Goal: Information Seeking & Learning: Learn about a topic

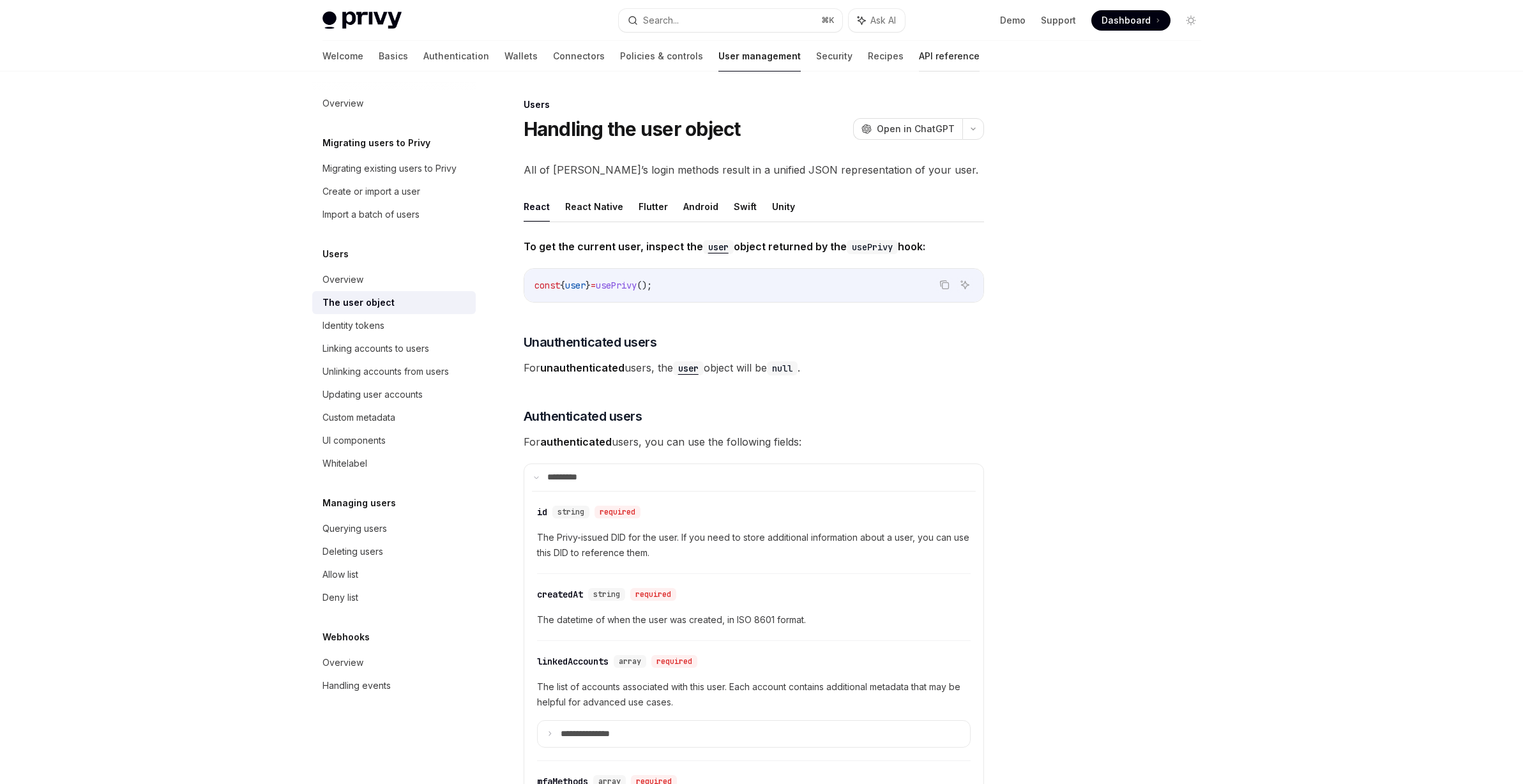
click at [919, 47] on link "API reference" at bounding box center [949, 56] width 61 height 31
type textarea "*"
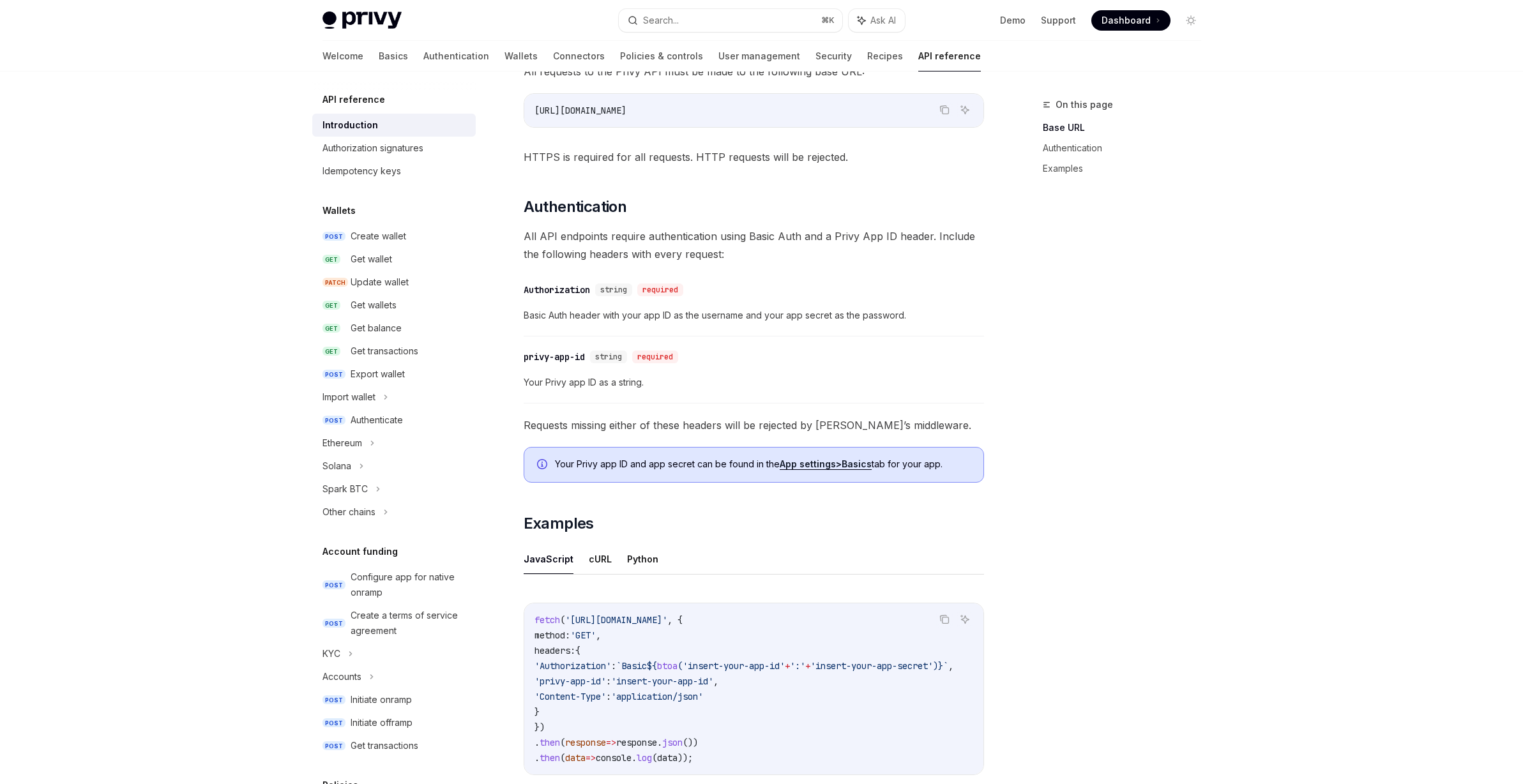
scroll to position [434, 0]
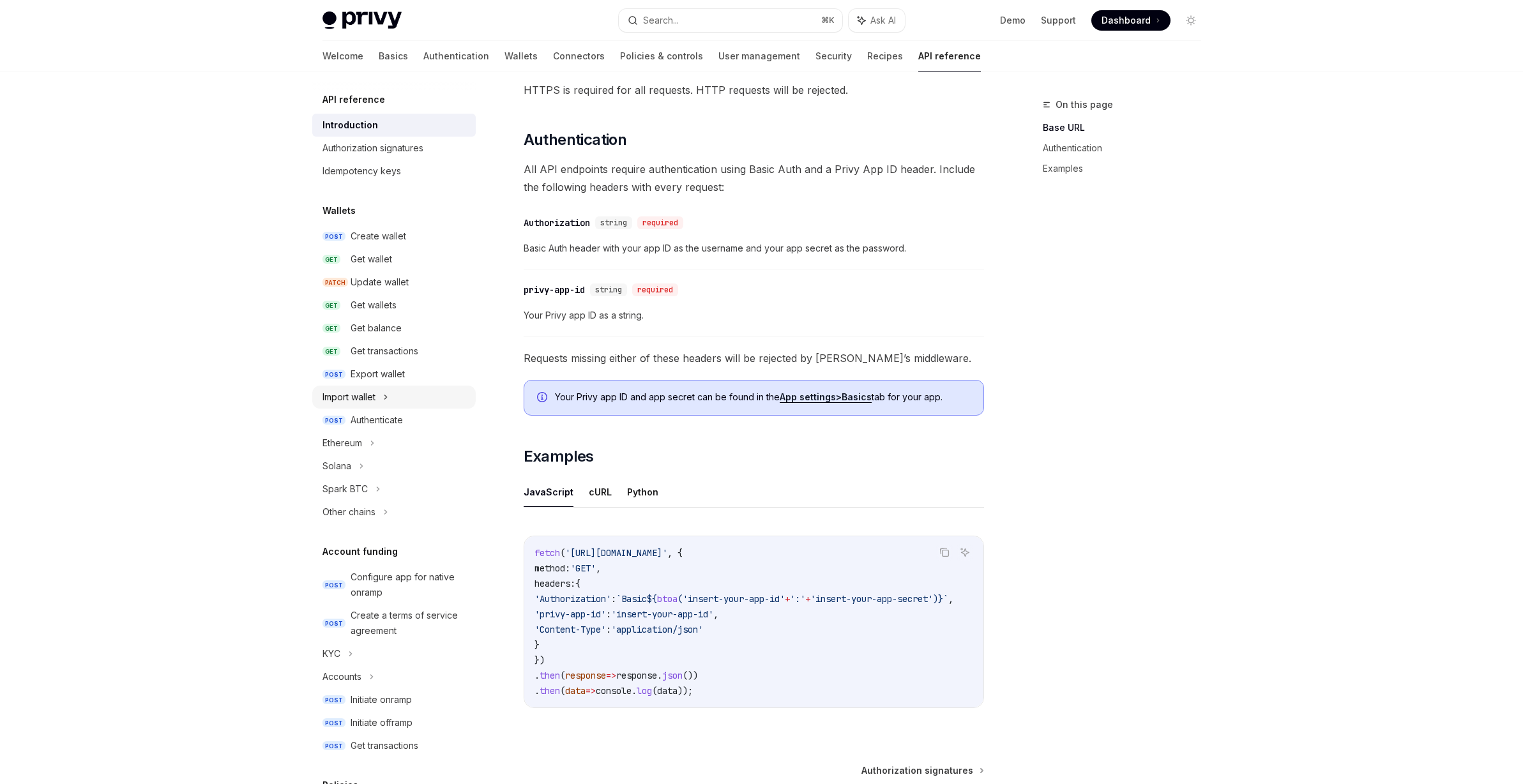
click at [376, 400] on div "Import wallet" at bounding box center [349, 397] width 53 height 15
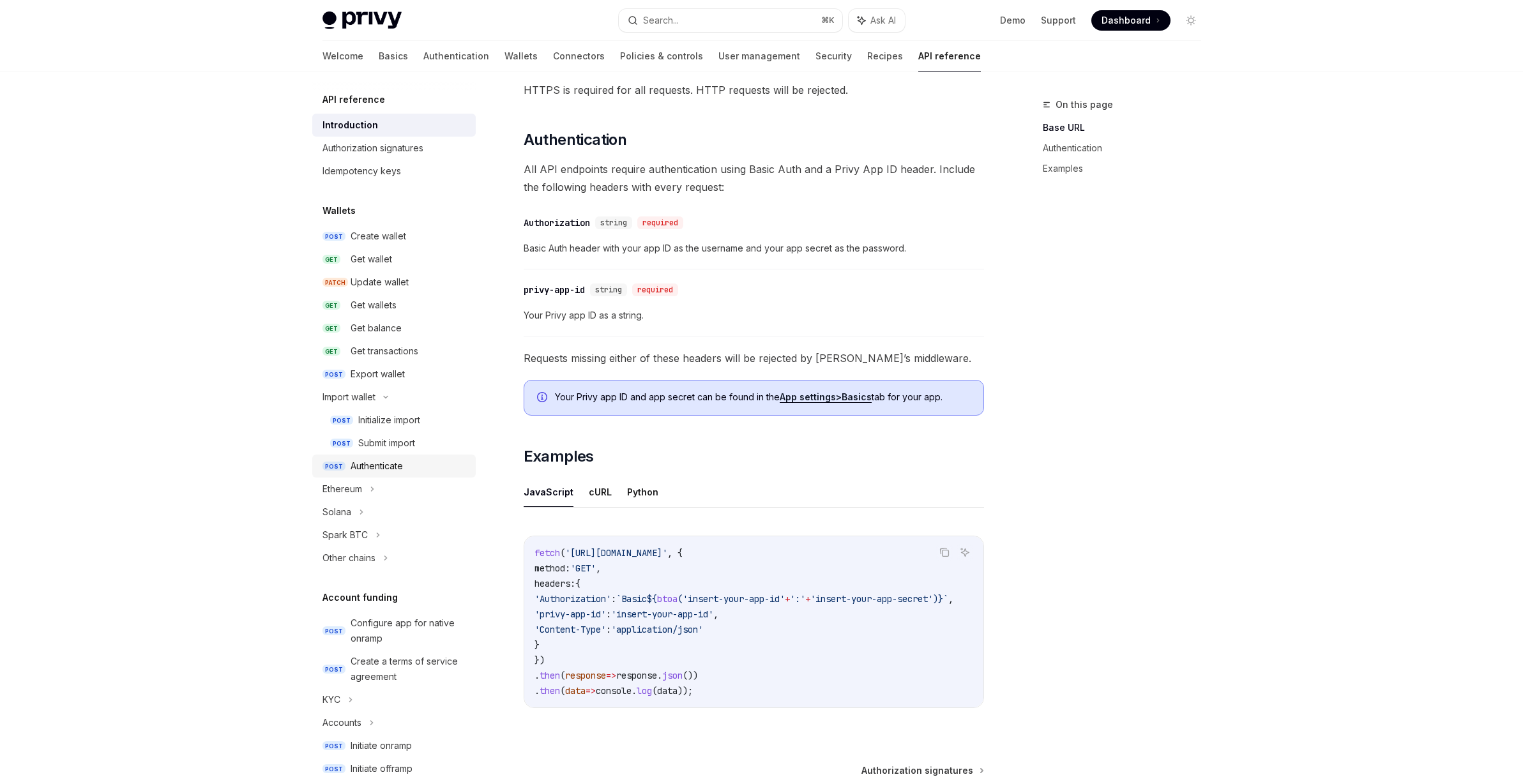
click at [382, 467] on div "Authenticate" at bounding box center [376, 466] width 52 height 15
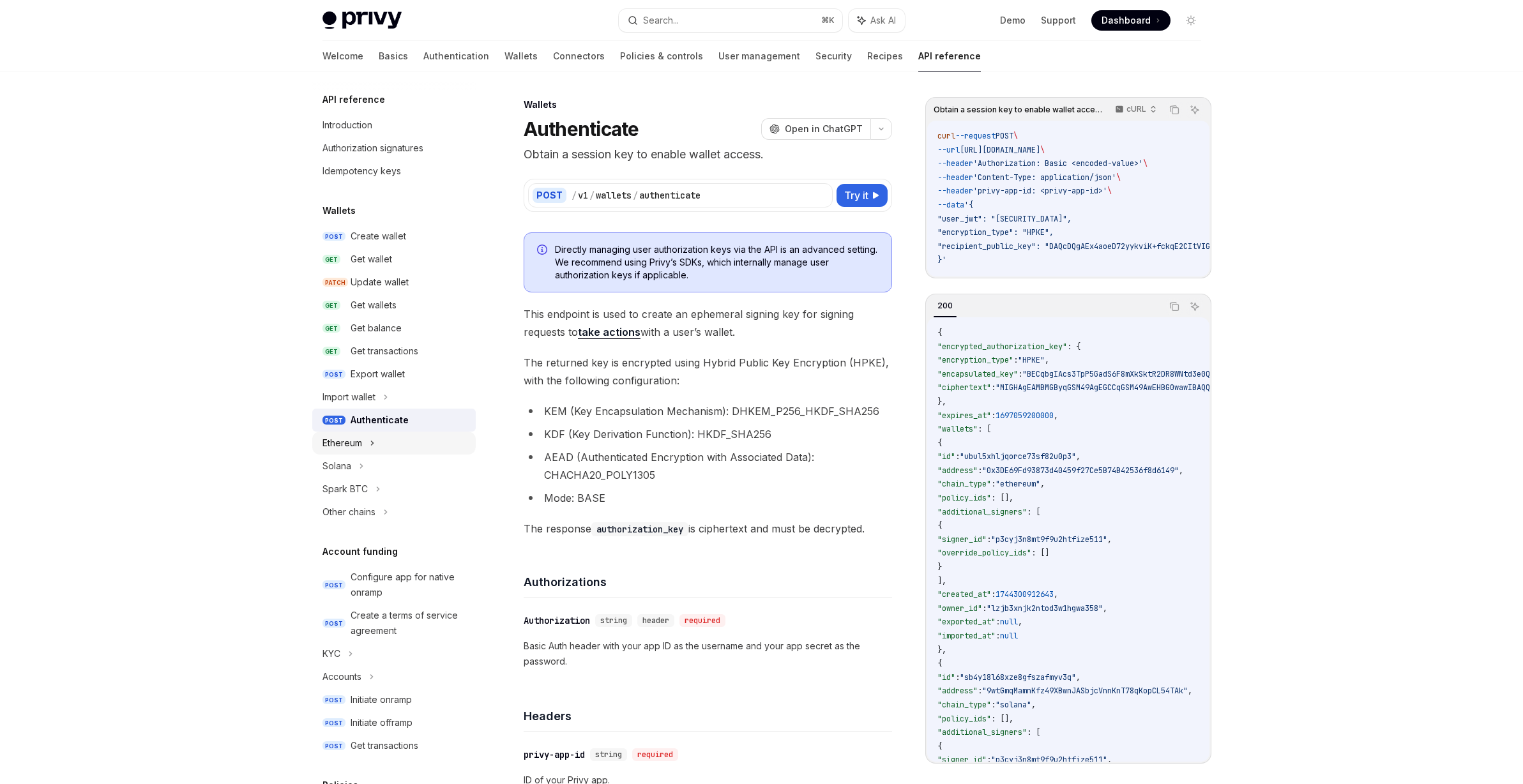
click at [372, 444] on icon at bounding box center [372, 443] width 2 height 3
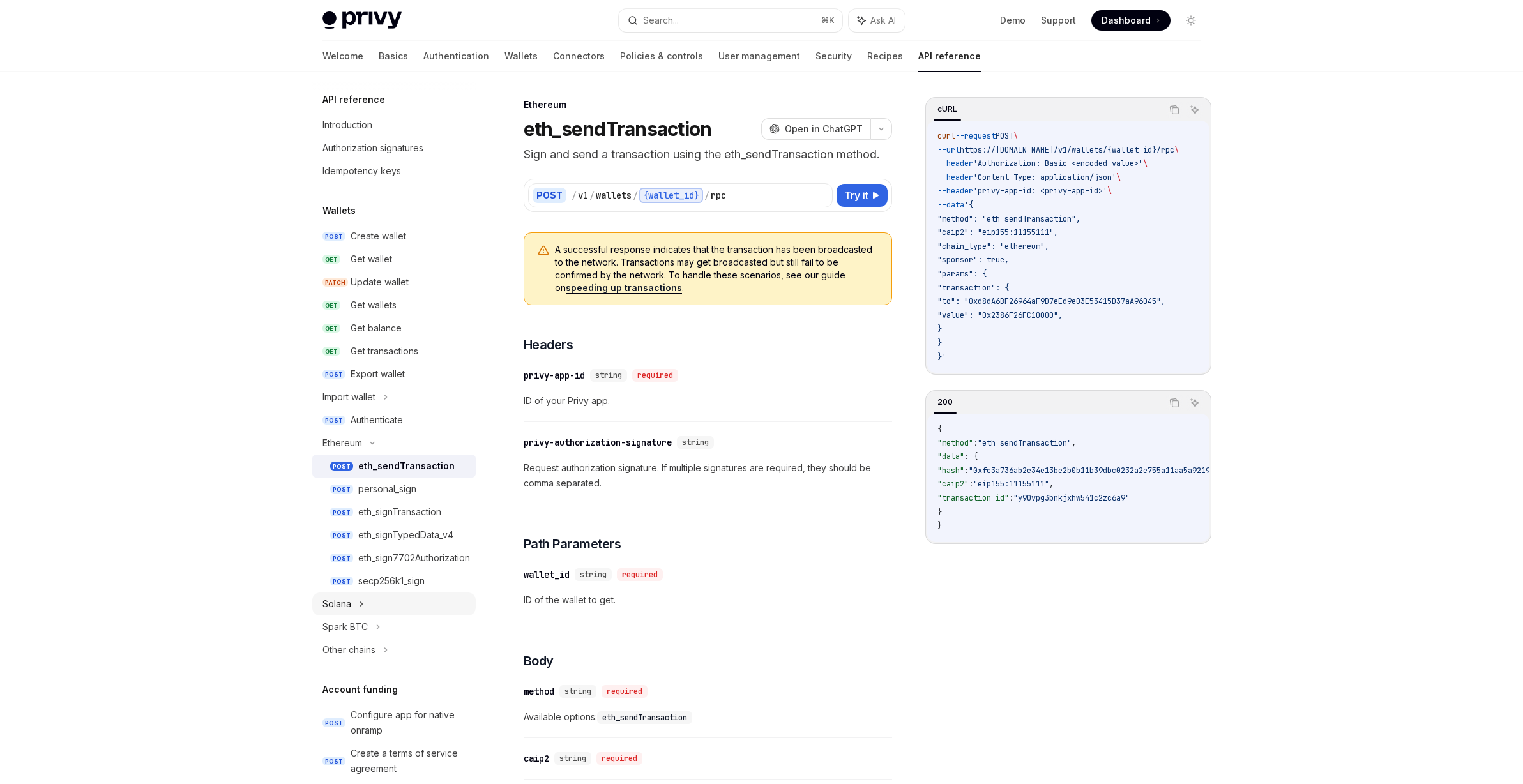
click at [355, 604] on div "Solana" at bounding box center [394, 603] width 164 height 23
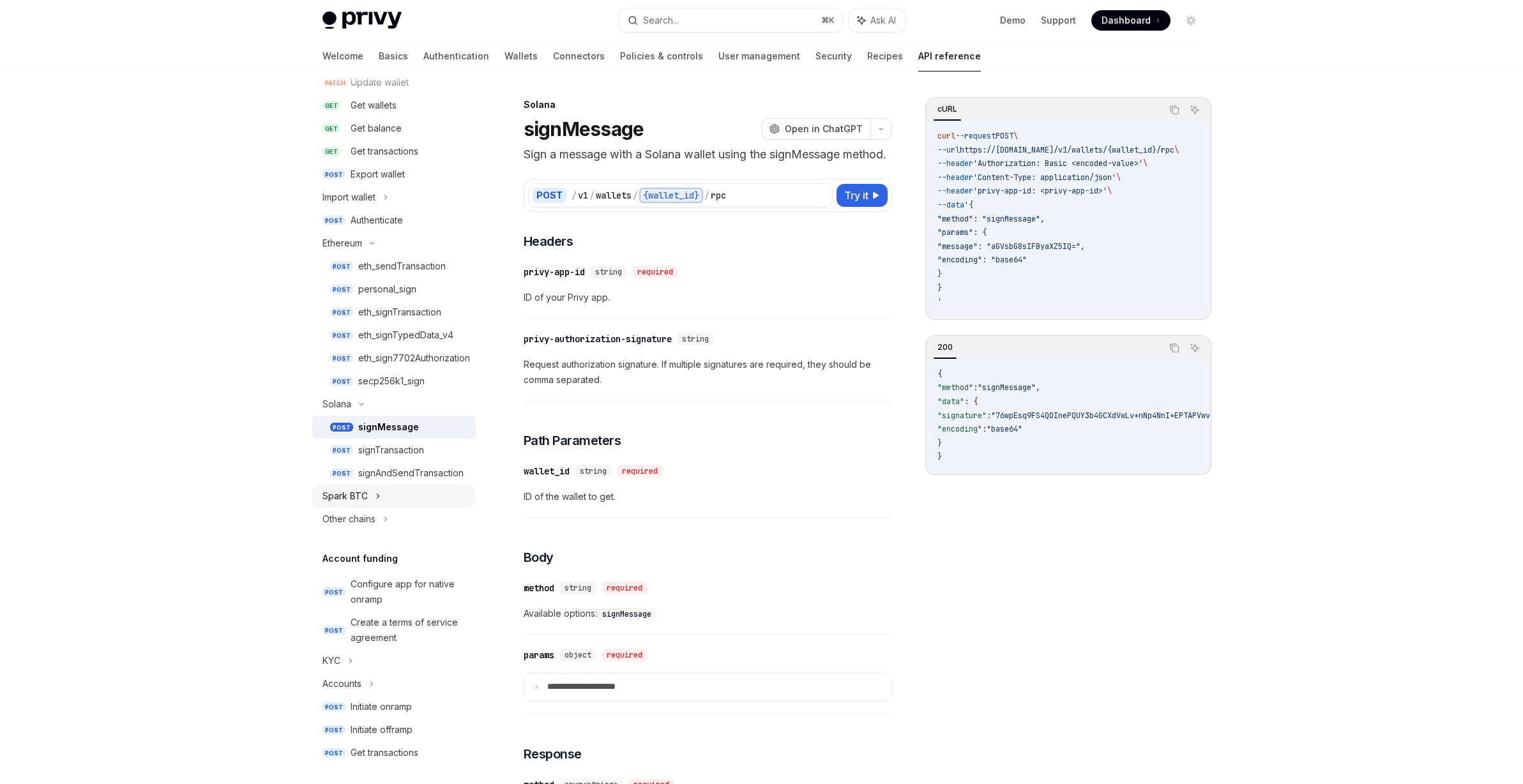
scroll to position [212, 0]
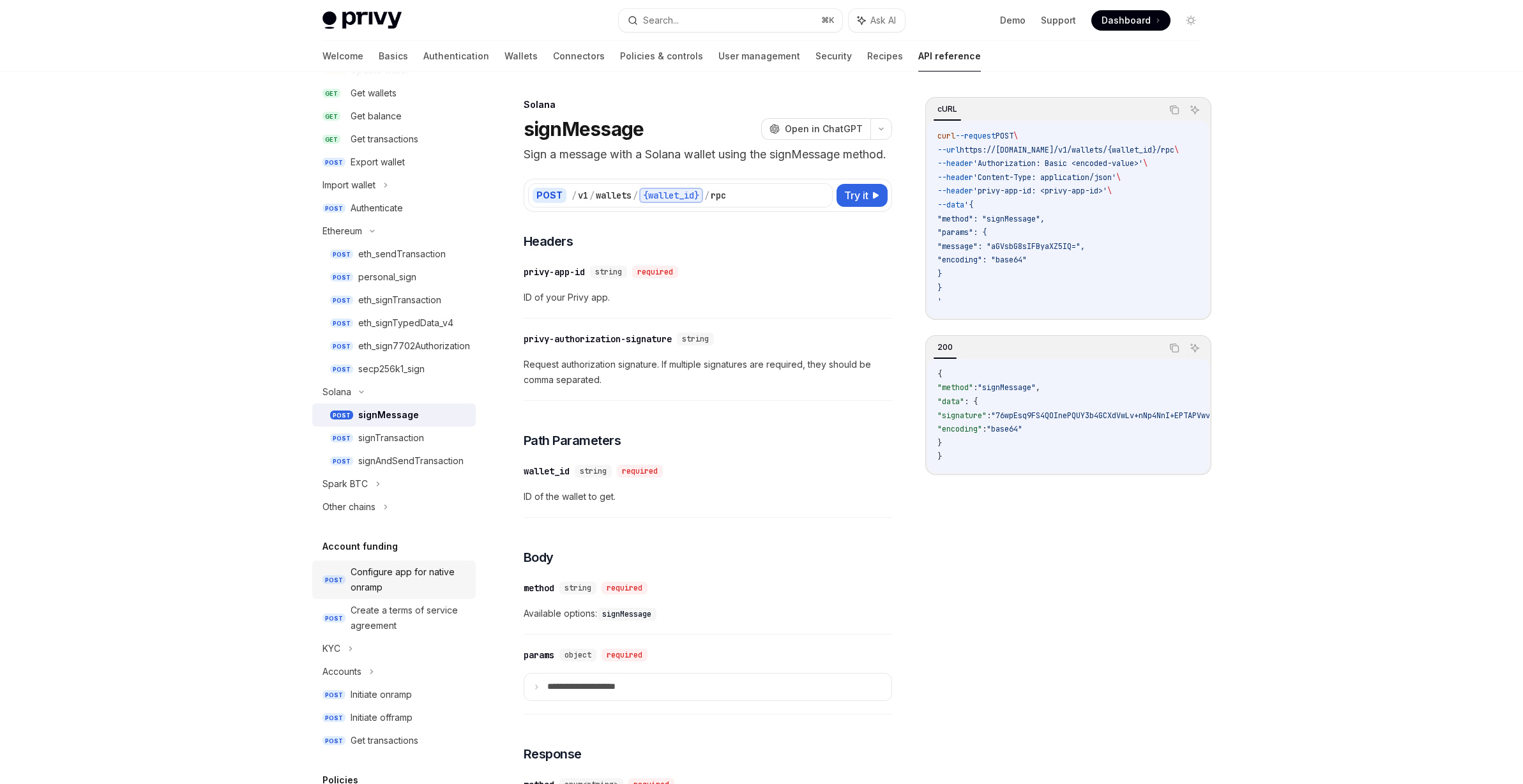
click at [382, 576] on div "Configure app for native onramp" at bounding box center [409, 579] width 118 height 31
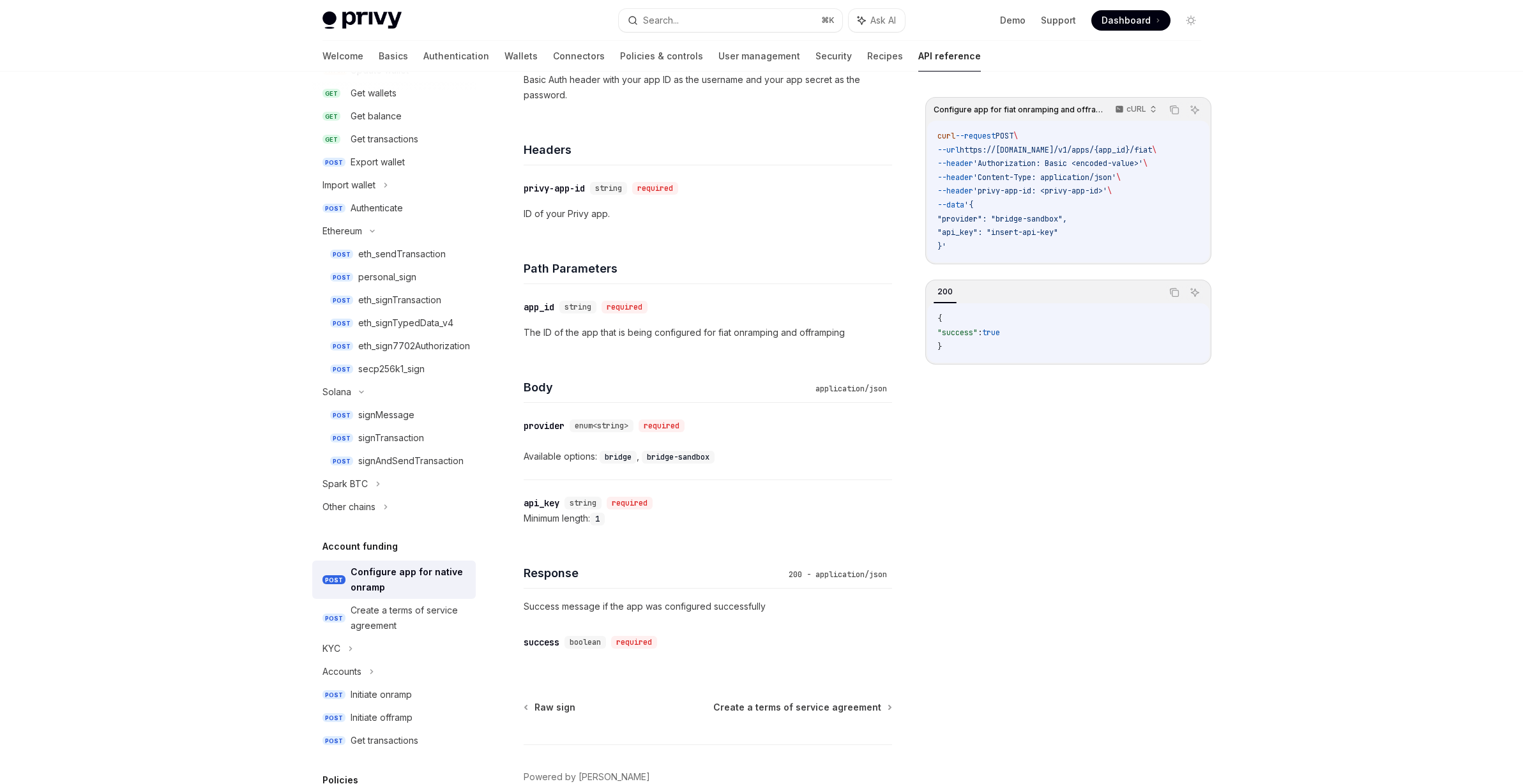
scroll to position [233, 0]
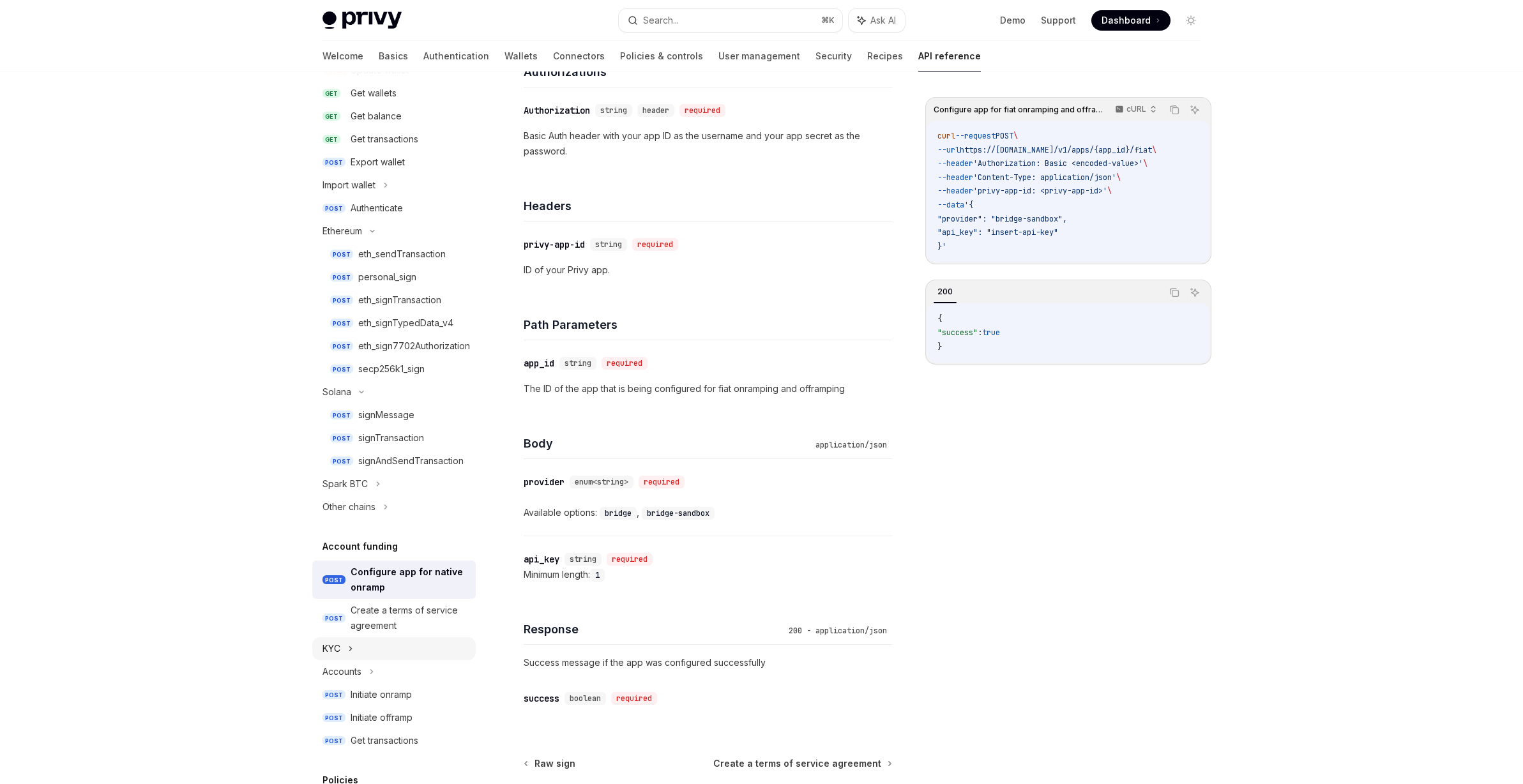
click at [355, 648] on div "KYC" at bounding box center [394, 649] width 164 height 23
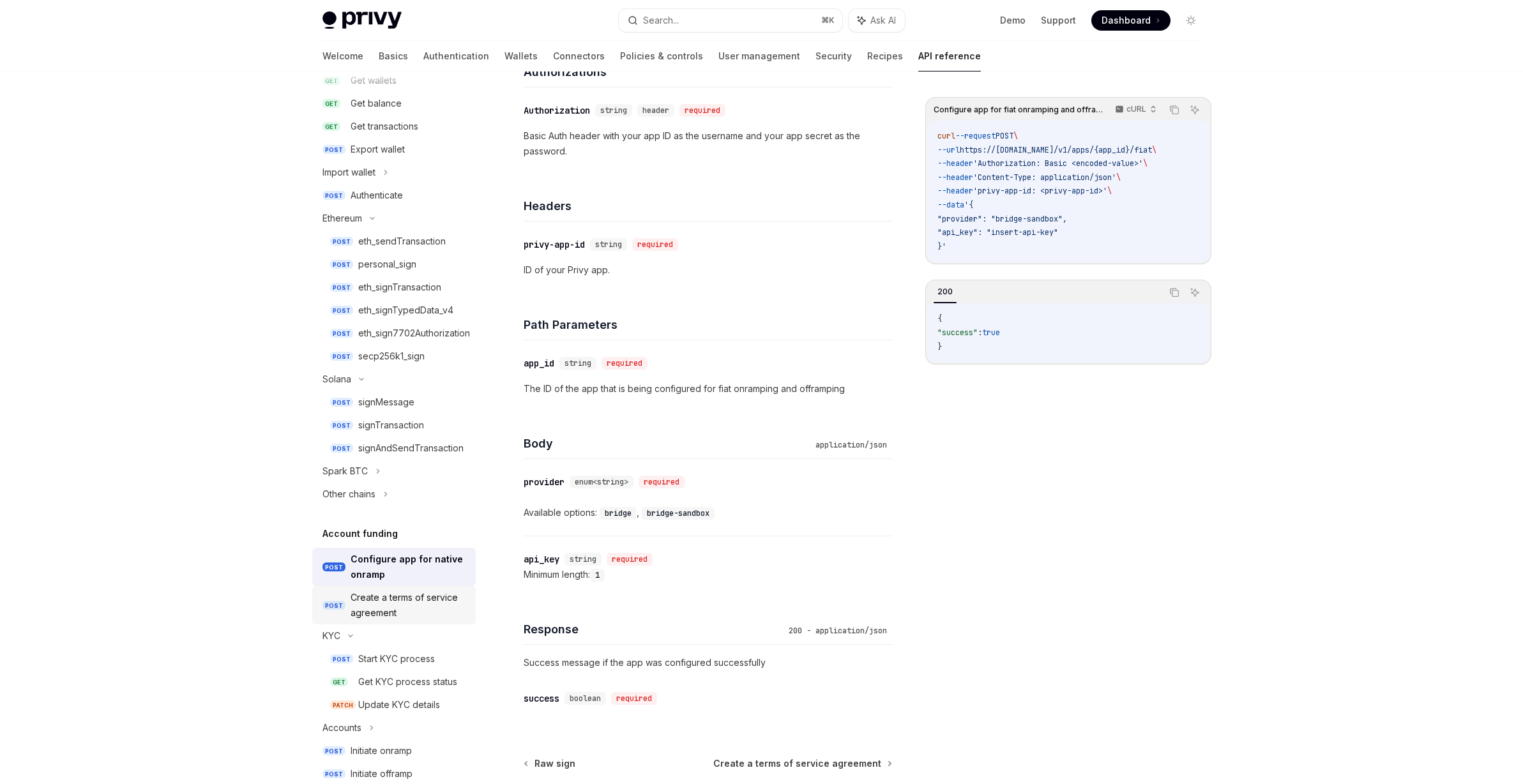
scroll to position [216, 0]
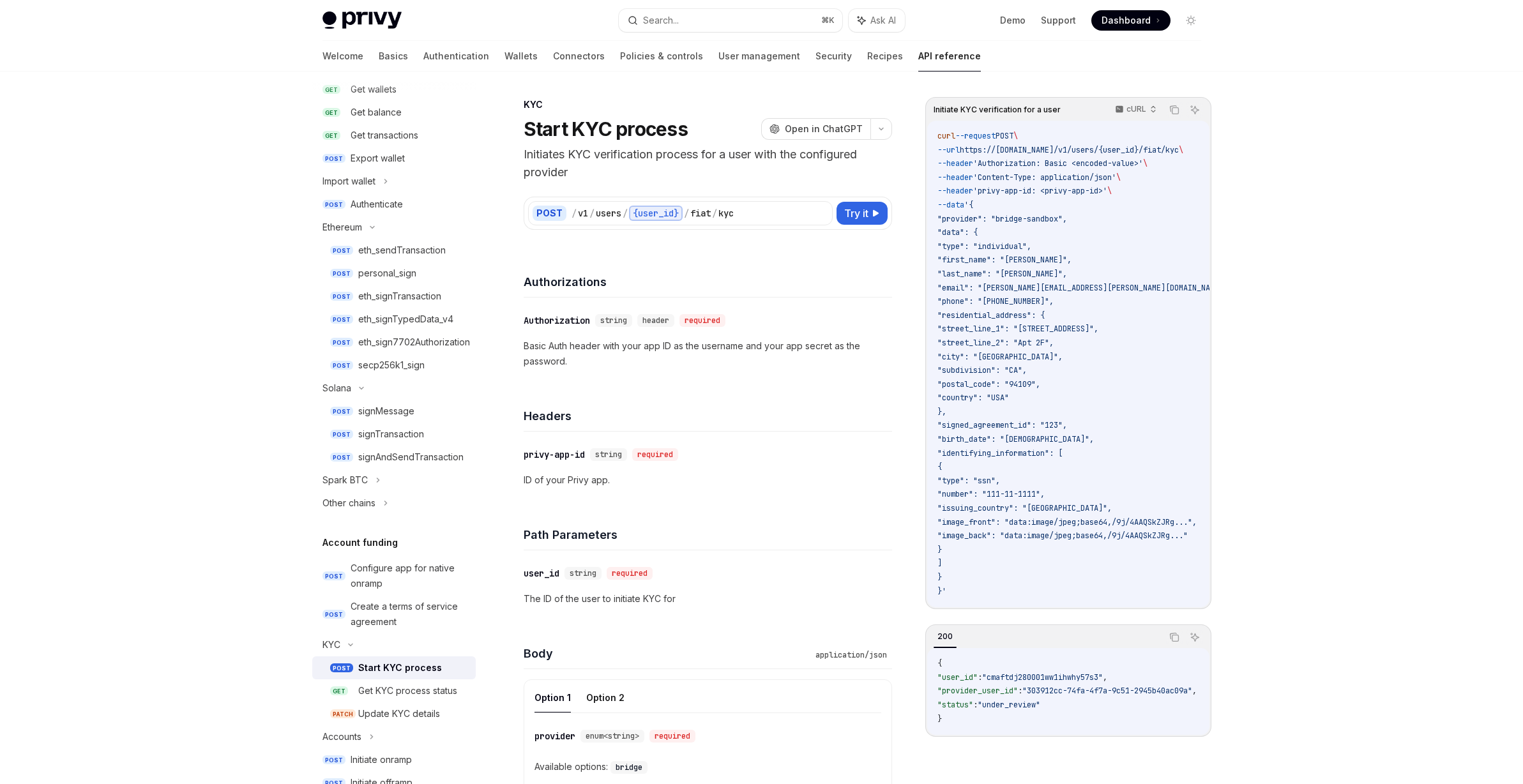
click at [426, 671] on div "Start KYC process" at bounding box center [400, 668] width 84 height 15
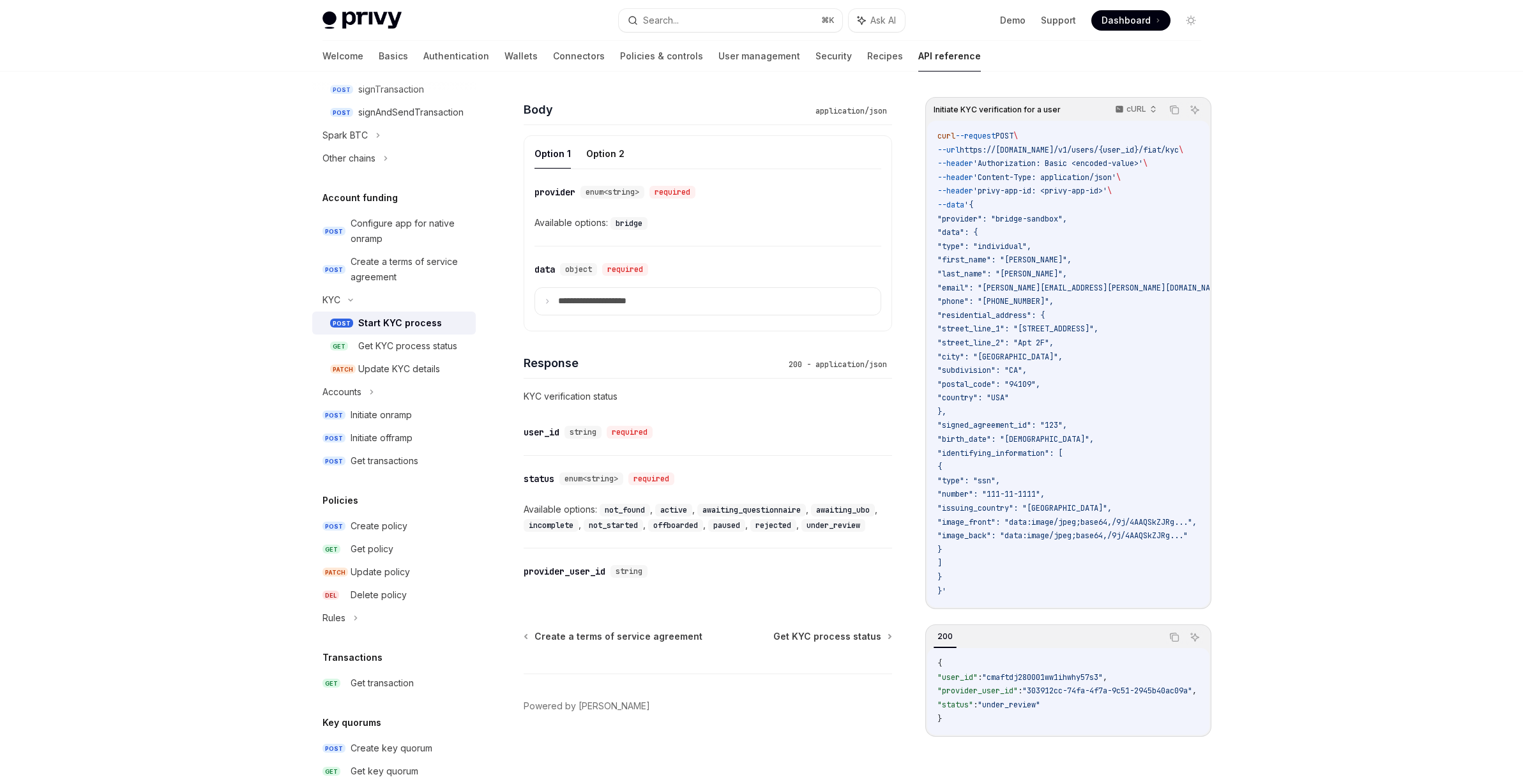
scroll to position [558, 0]
click at [378, 526] on div "Create policy" at bounding box center [378, 528] width 57 height 15
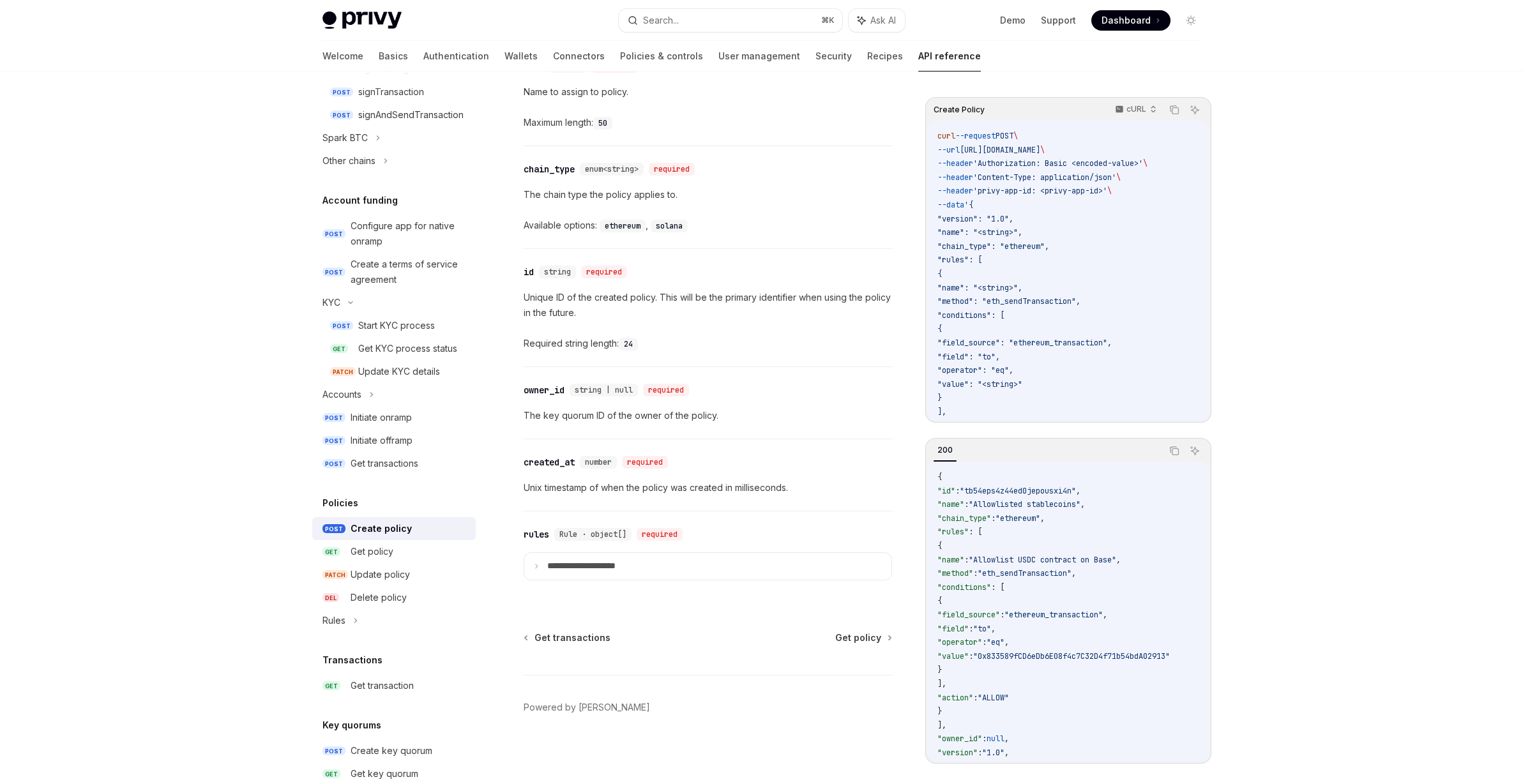
scroll to position [1409, 0]
click at [358, 578] on div "Update policy" at bounding box center [380, 574] width 60 height 15
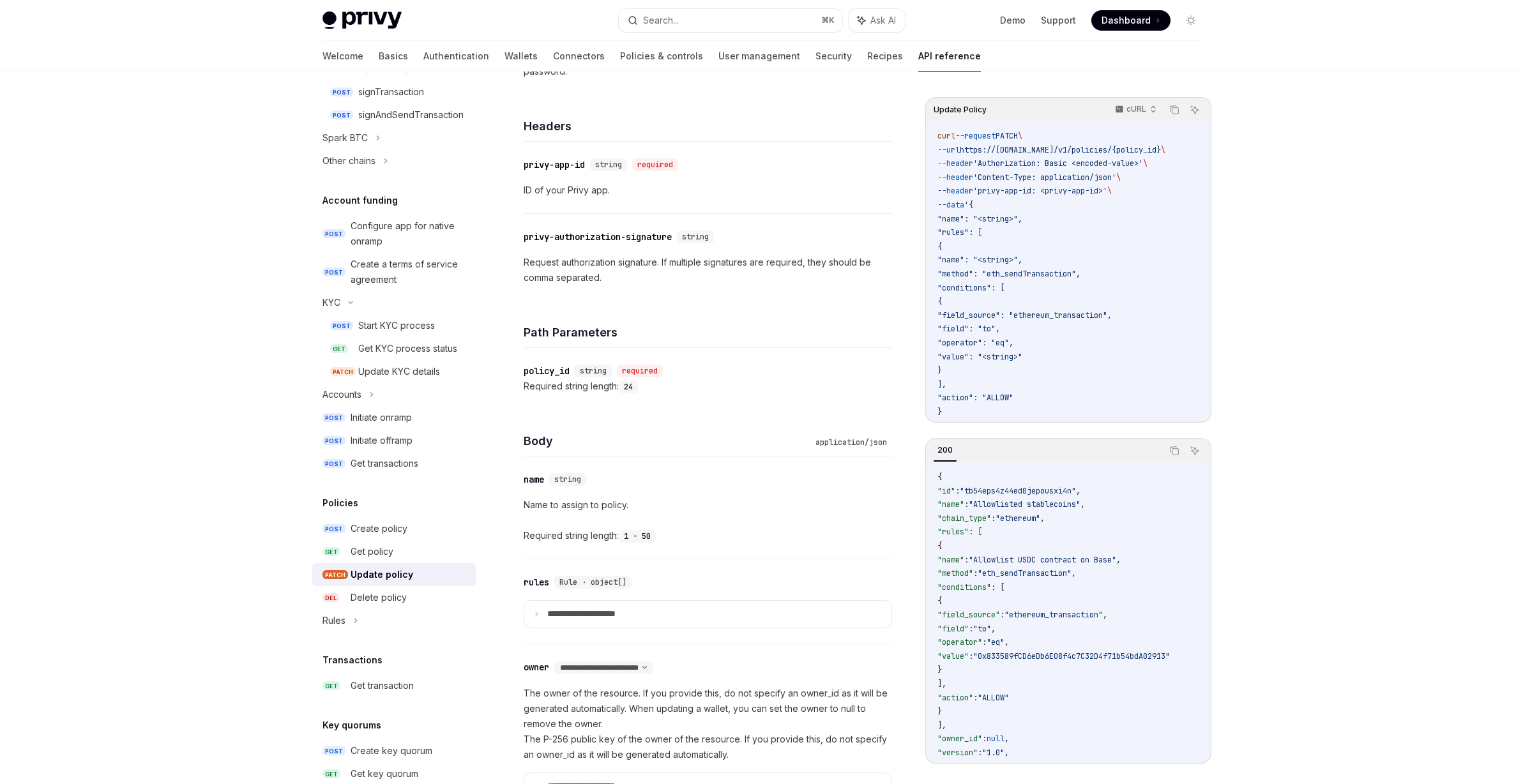
scroll to position [274, 0]
click at [586, 614] on p "**********" at bounding box center [591, 612] width 89 height 11
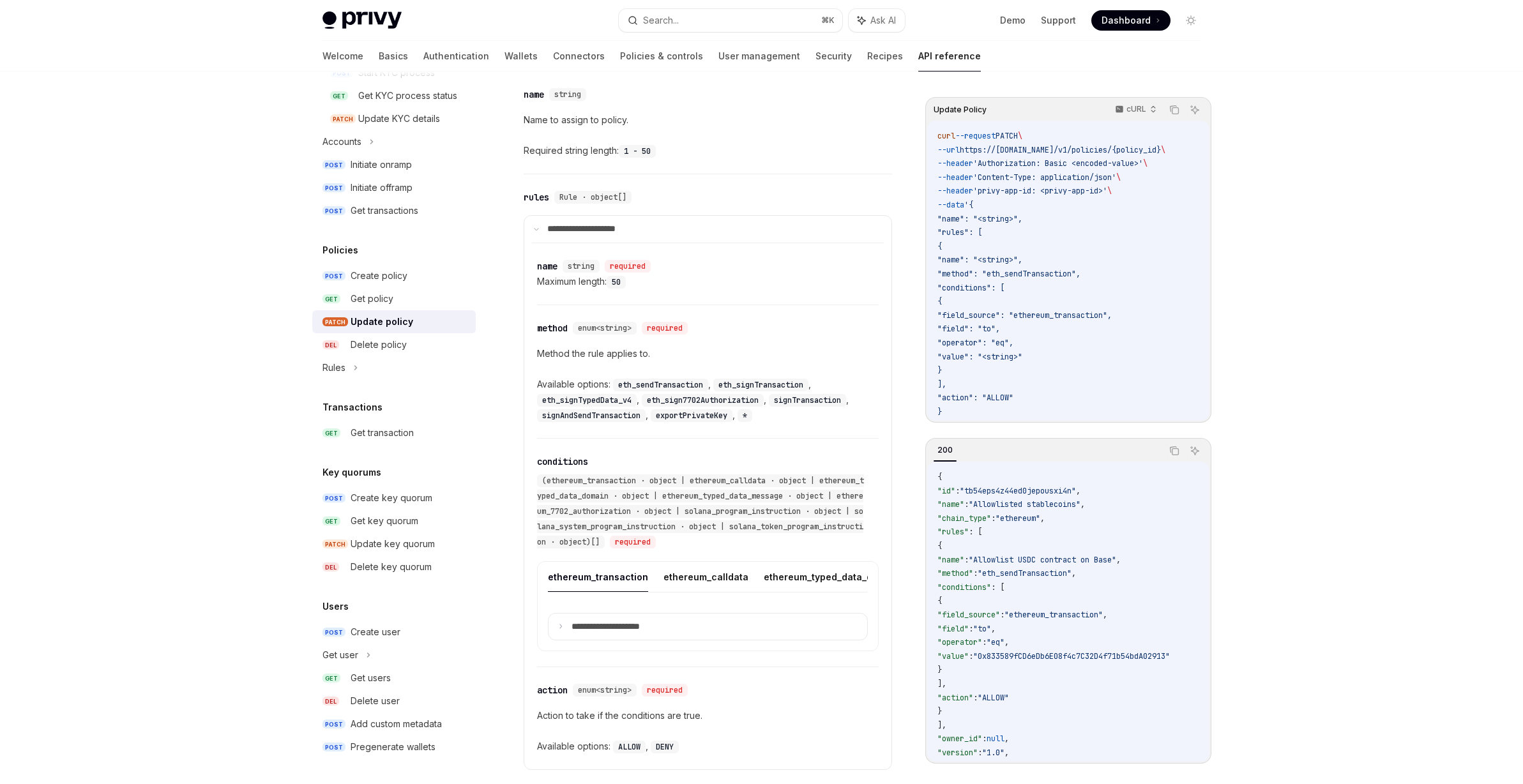
scroll to position [658, 0]
click at [418, 493] on div "Create key quorum" at bounding box center [391, 498] width 82 height 15
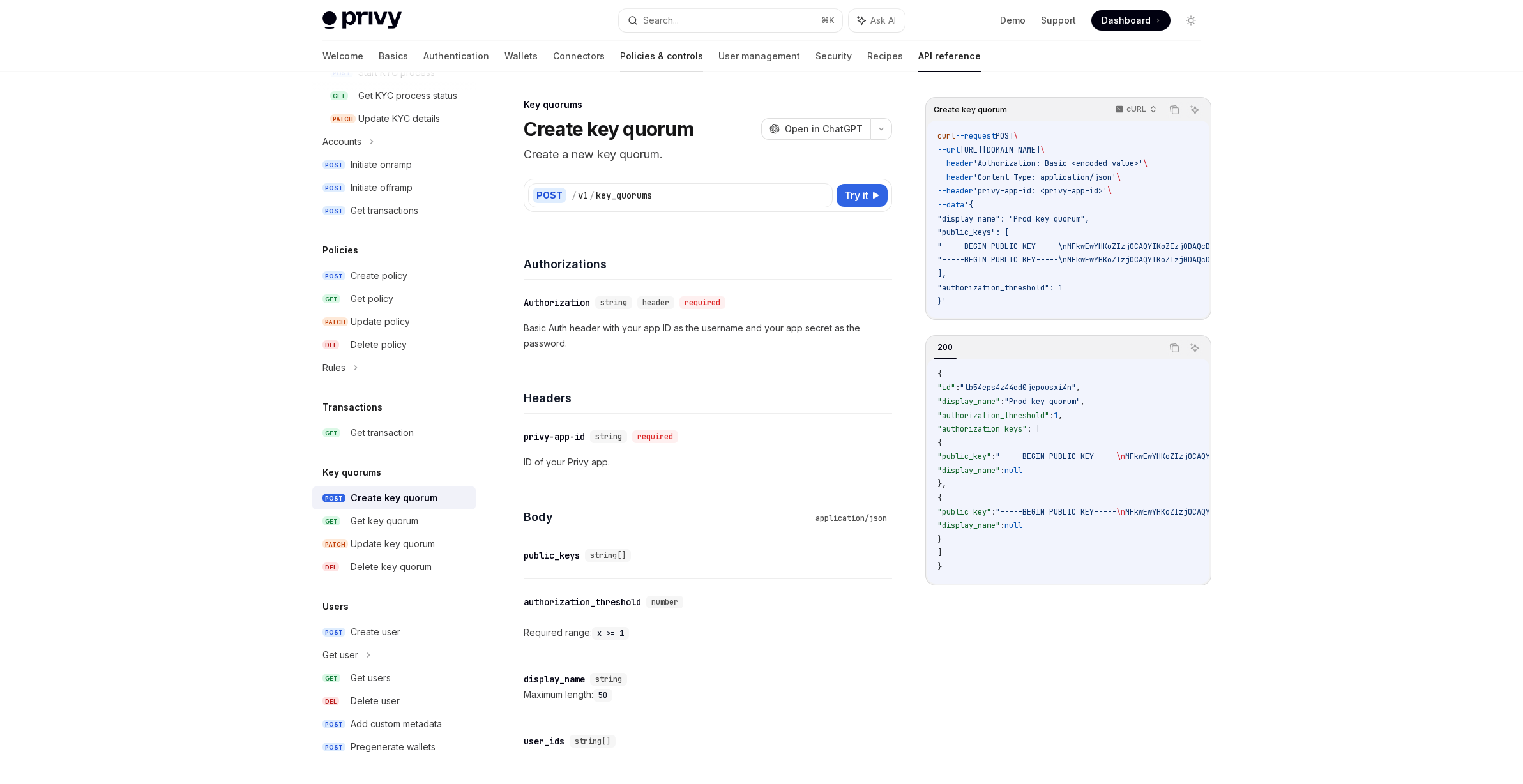
click at [620, 55] on link "Policies & controls" at bounding box center [661, 56] width 83 height 31
type textarea "*"
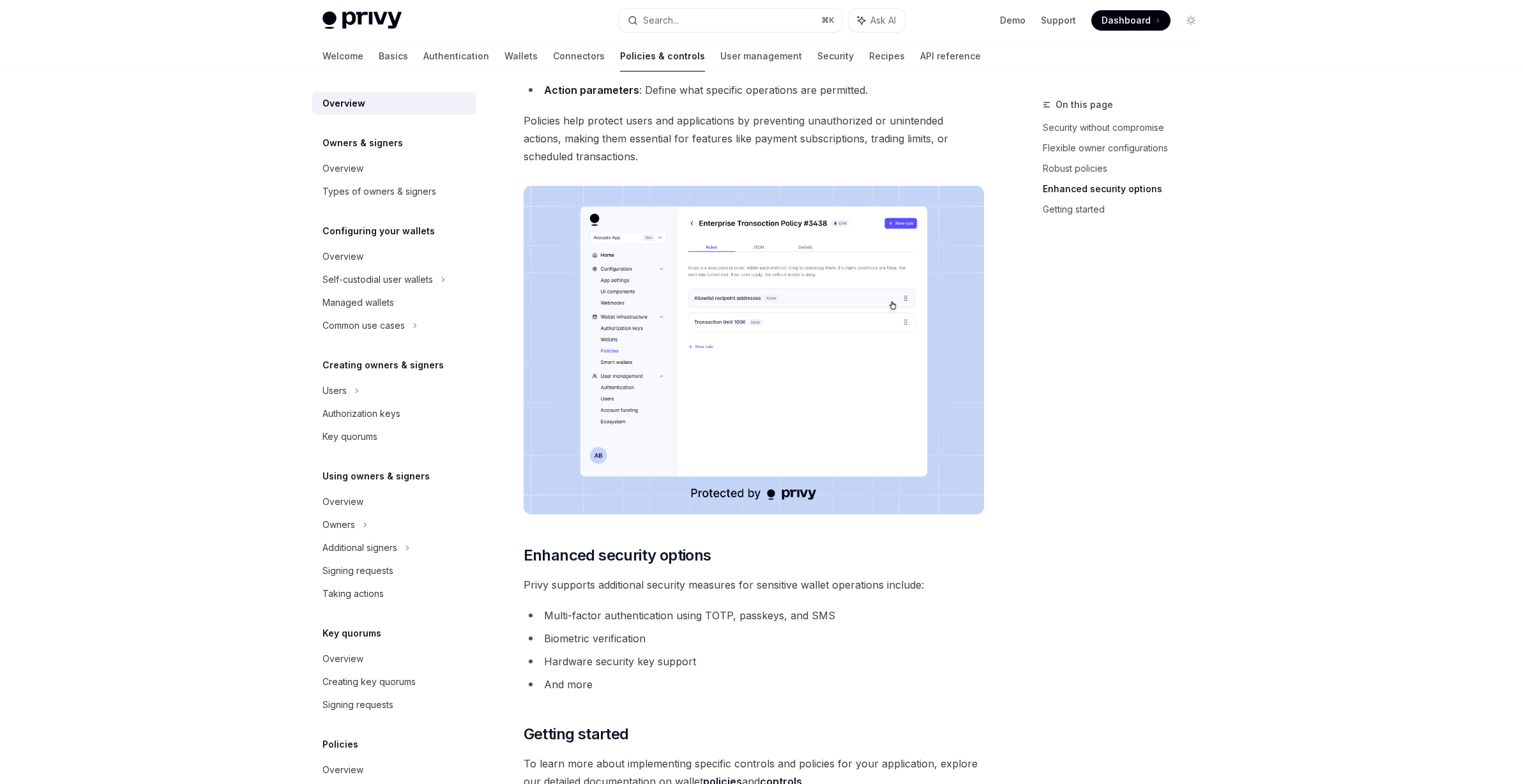
scroll to position [821, 0]
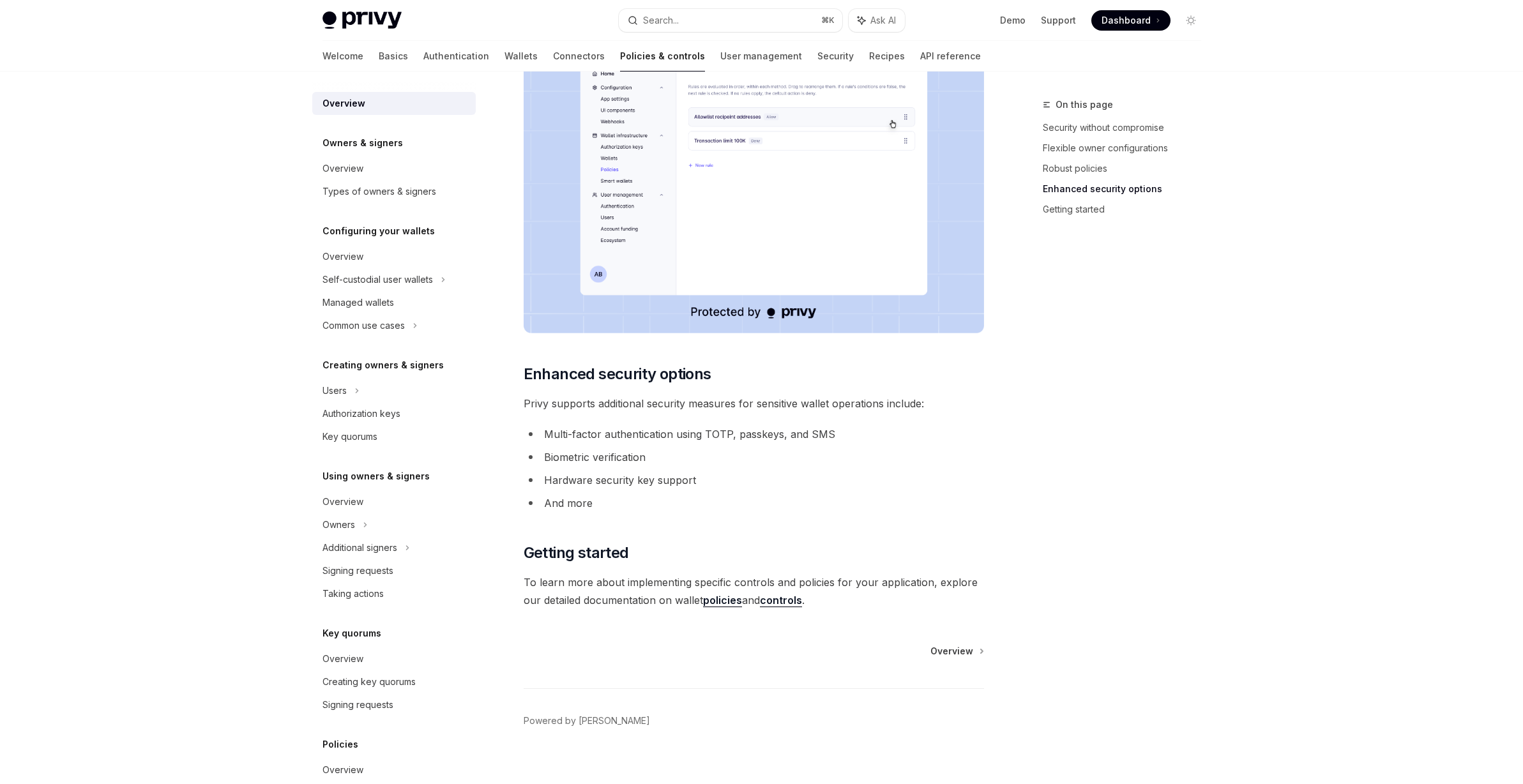
click at [714, 602] on link "policies" at bounding box center [723, 601] width 39 height 14
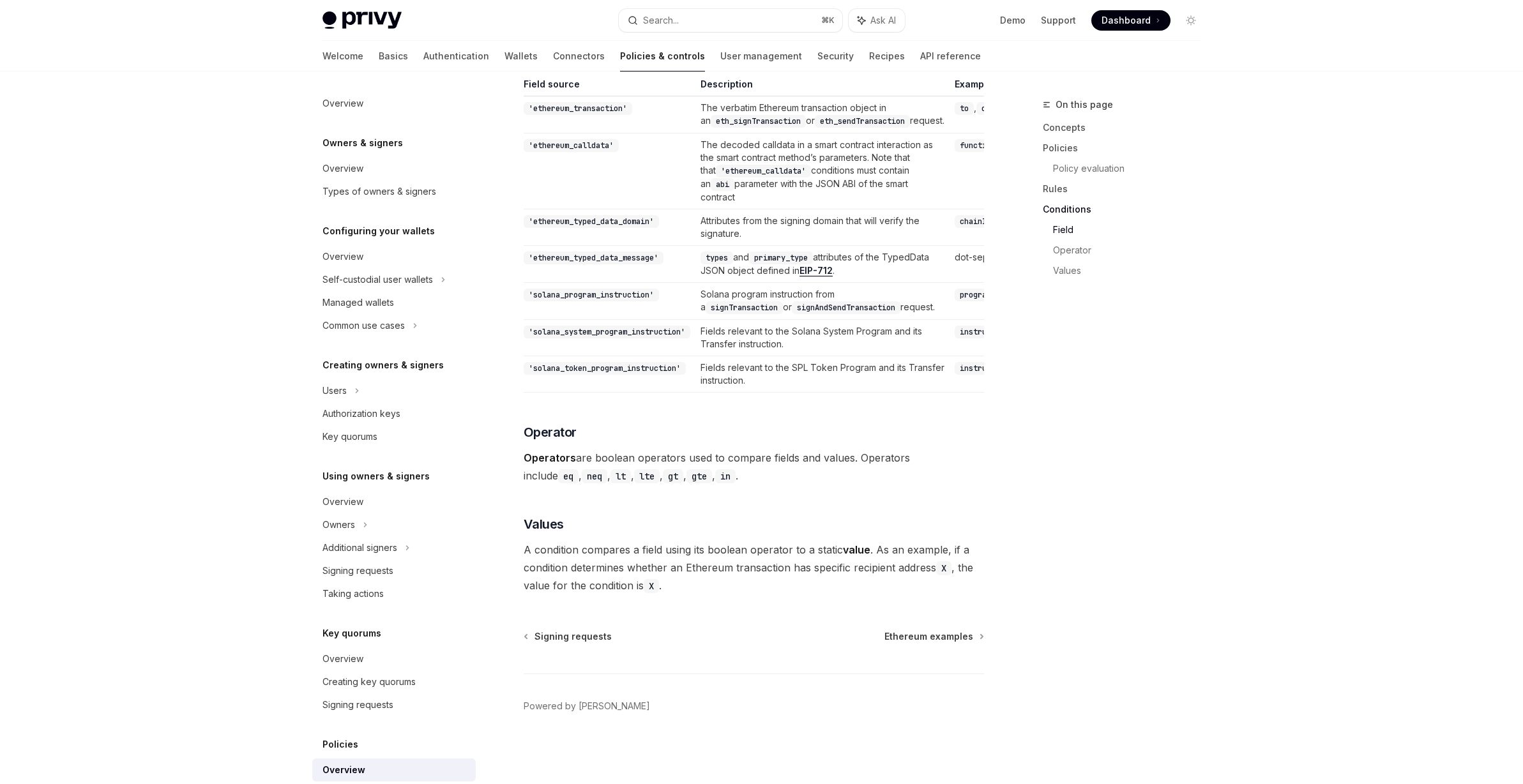
scroll to position [3494, 0]
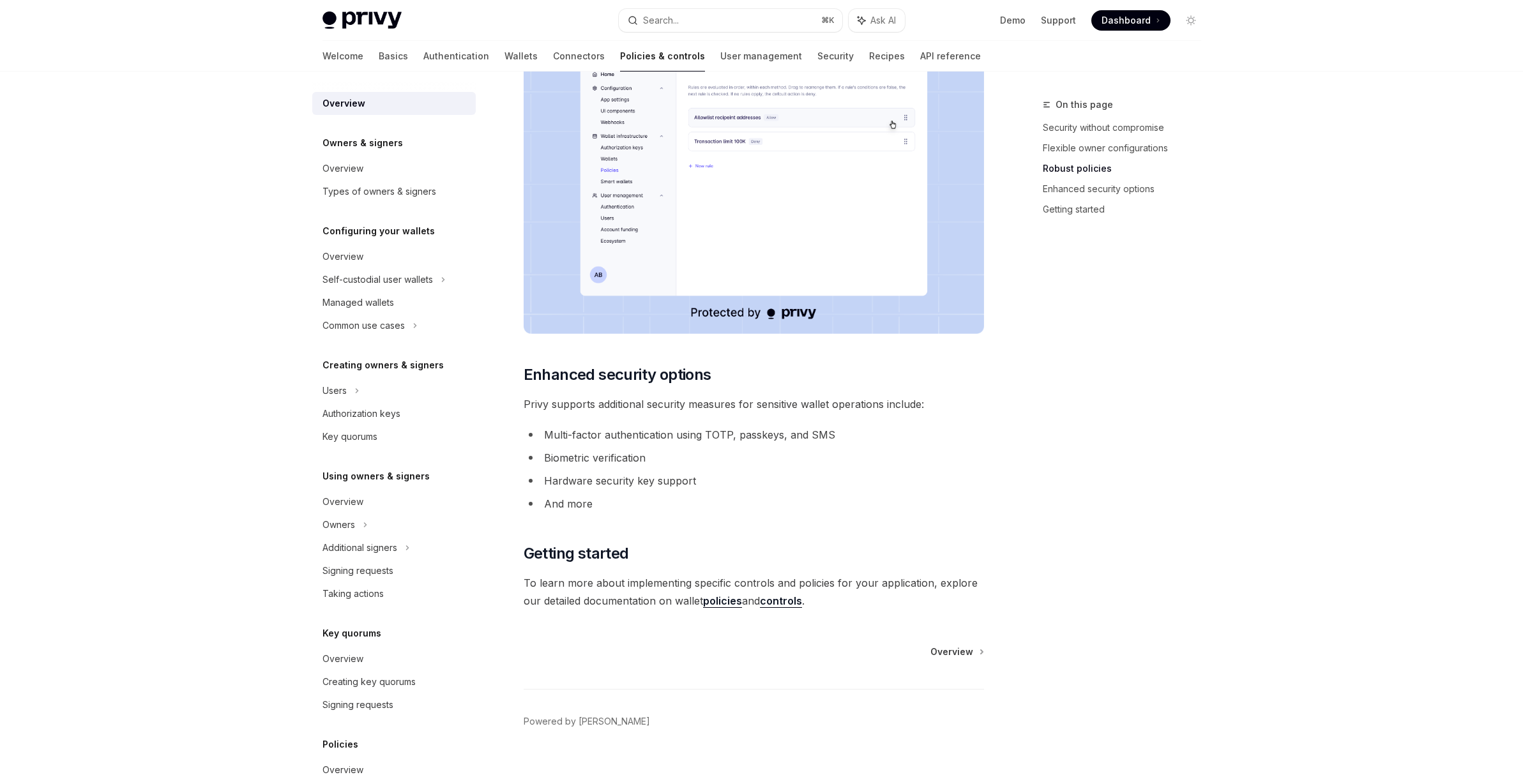
scroll to position [821, 0]
click at [786, 597] on link "controls" at bounding box center [781, 601] width 42 height 14
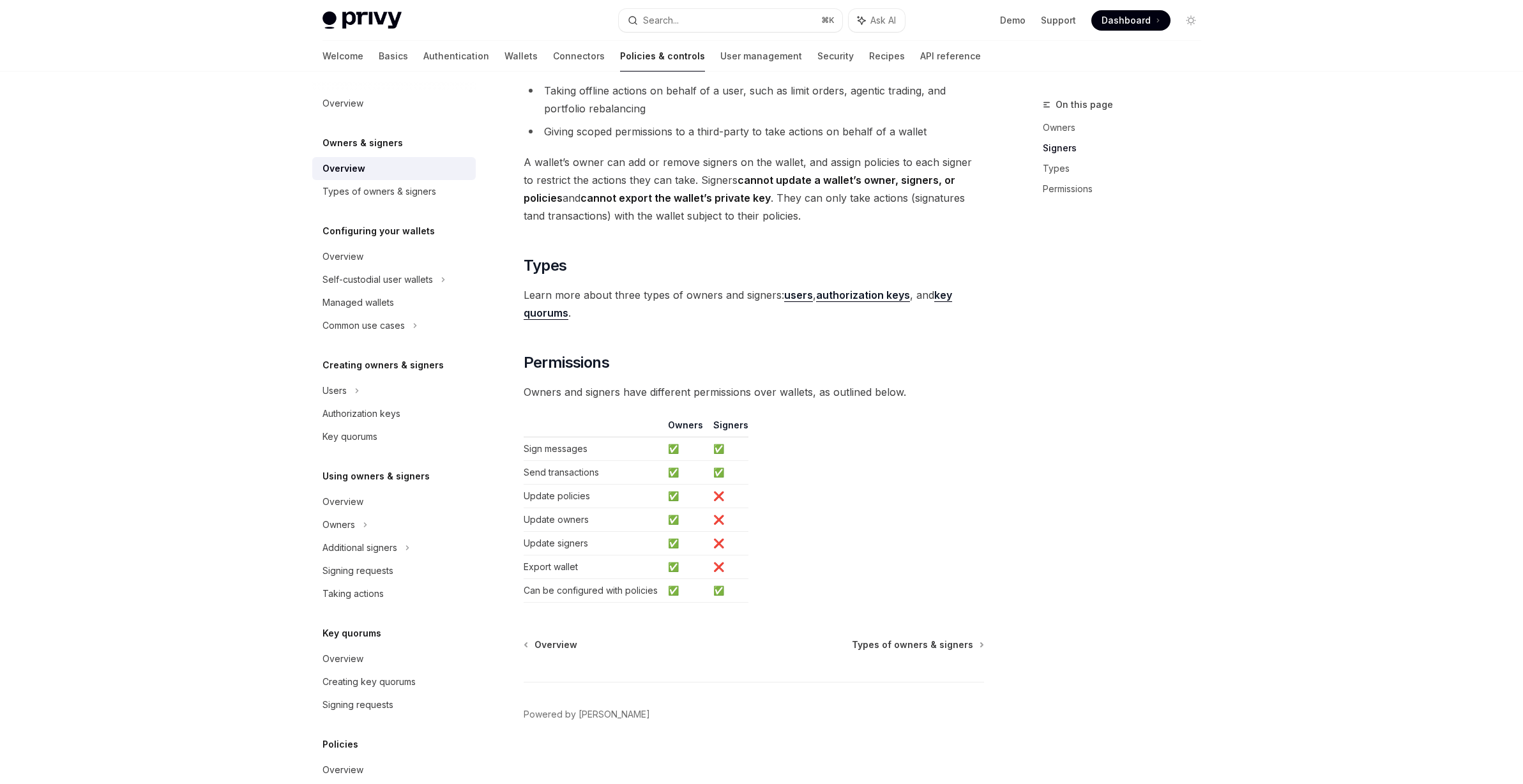
scroll to position [716, 0]
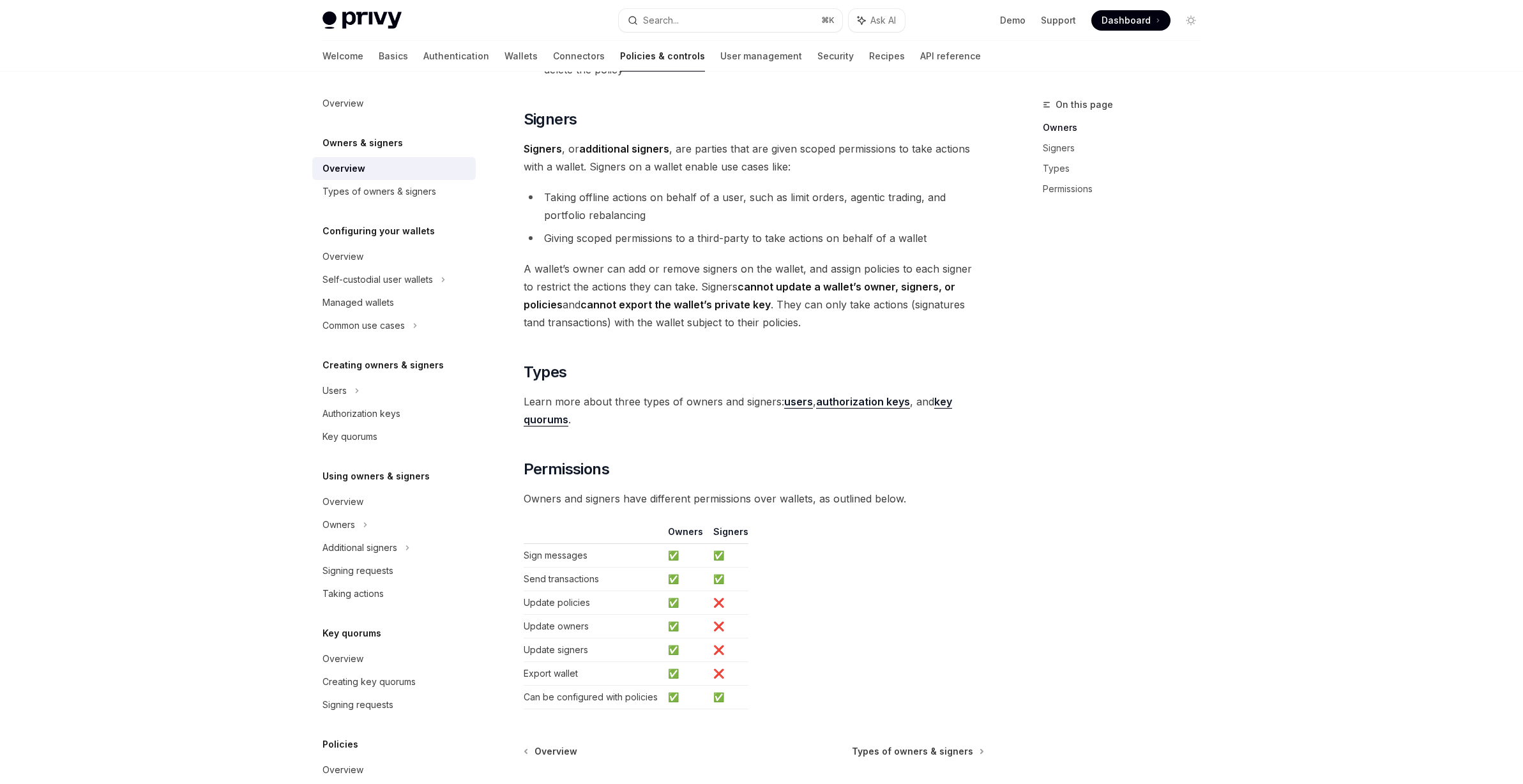
click at [834, 402] on strong "authorization keys" at bounding box center [862, 401] width 94 height 13
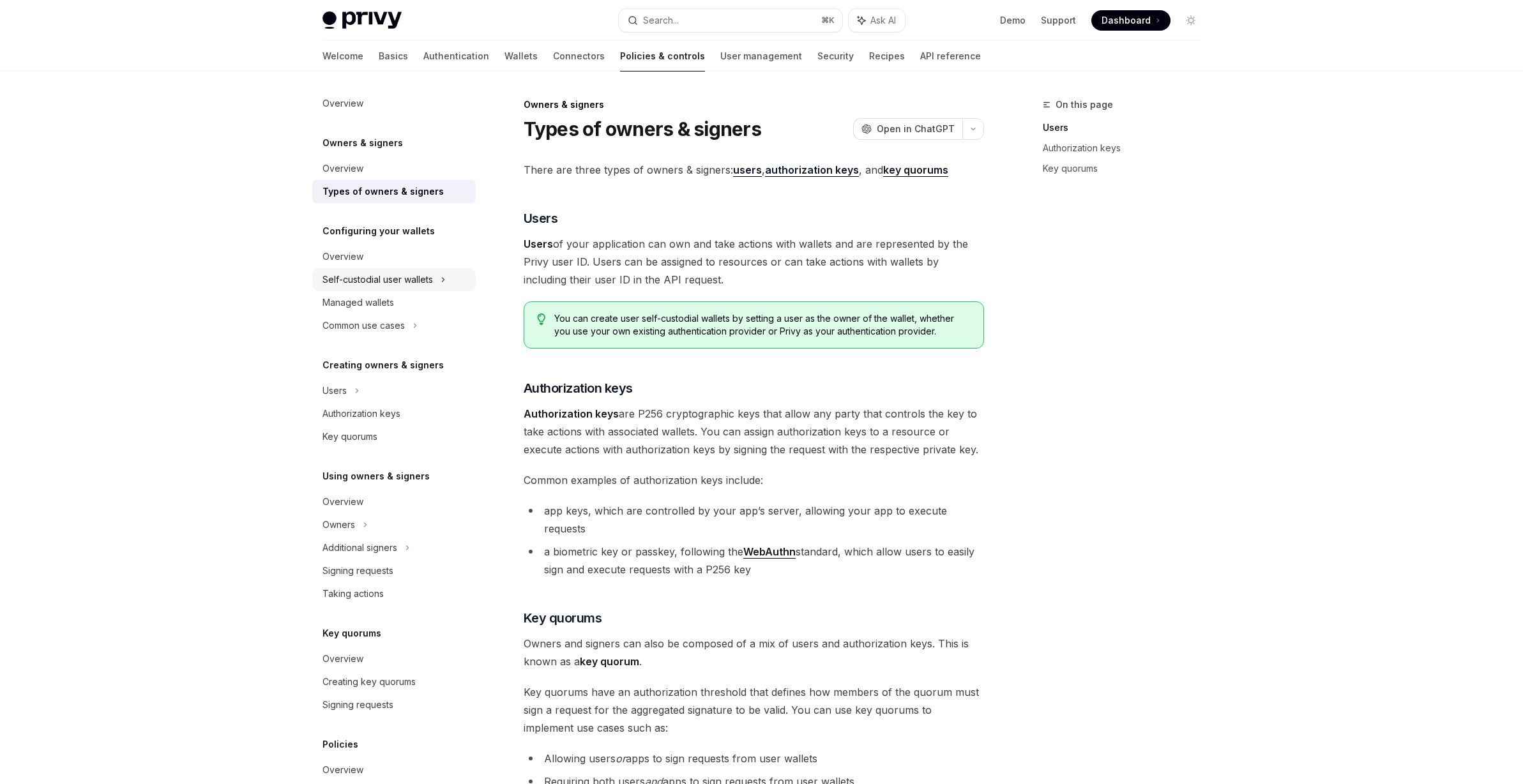
click at [429, 274] on div "Self-custodial user wallets" at bounding box center [378, 280] width 111 height 15
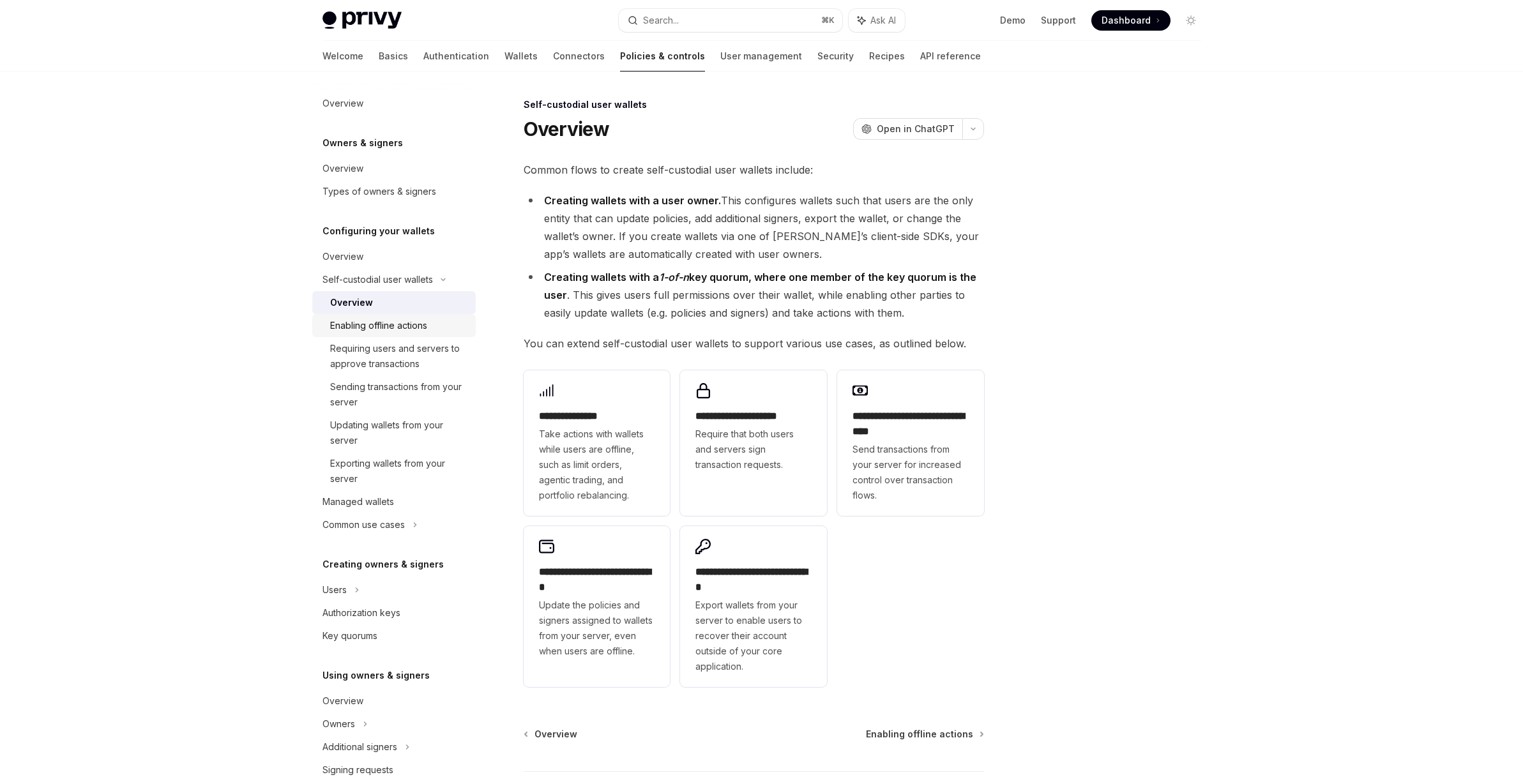
click at [407, 322] on div "Enabling offline actions" at bounding box center [378, 326] width 97 height 15
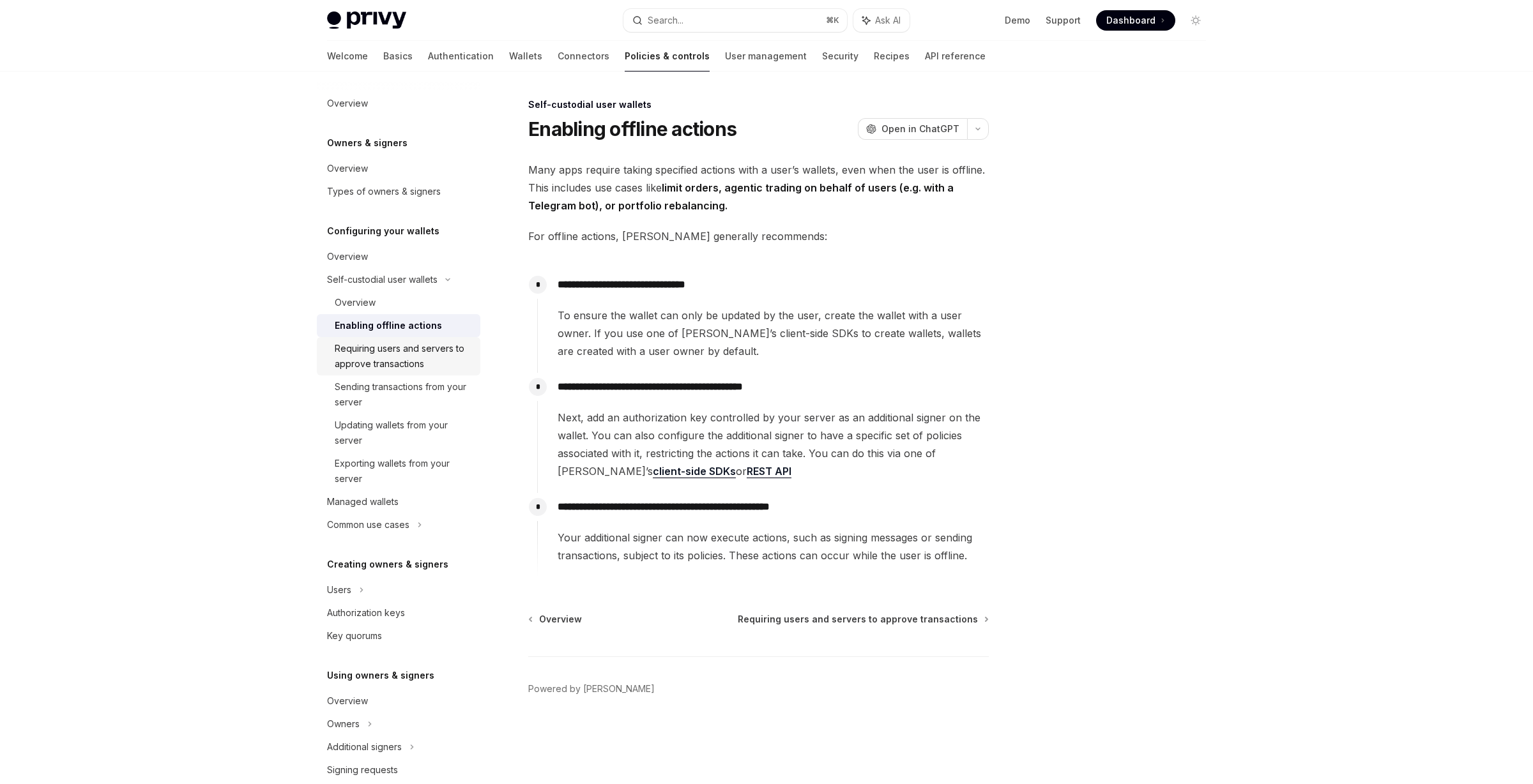
click at [405, 355] on div "Requiring users and servers to approve transactions" at bounding box center [404, 356] width 138 height 31
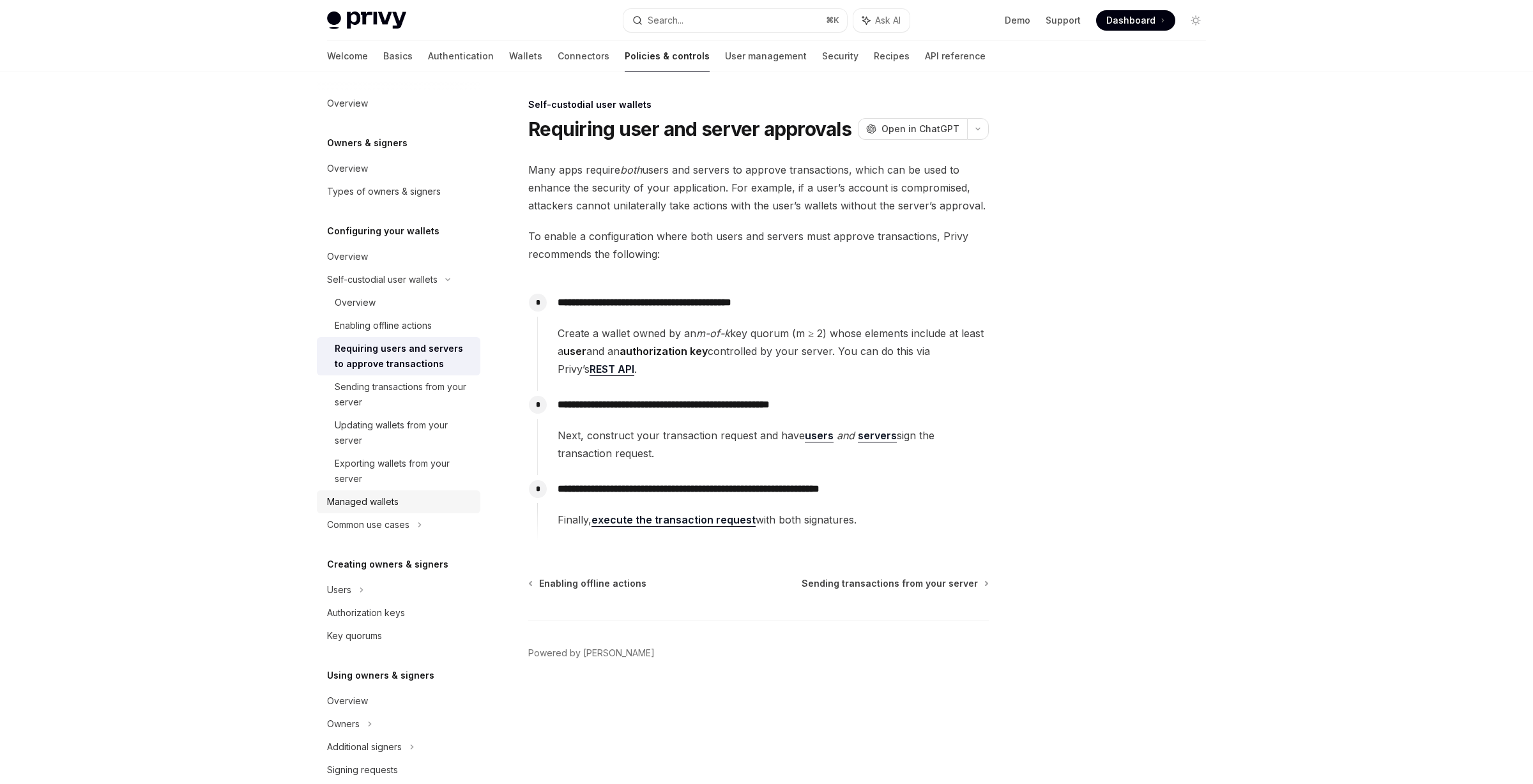
click at [366, 512] on link "Managed wallets" at bounding box center [399, 501] width 164 height 23
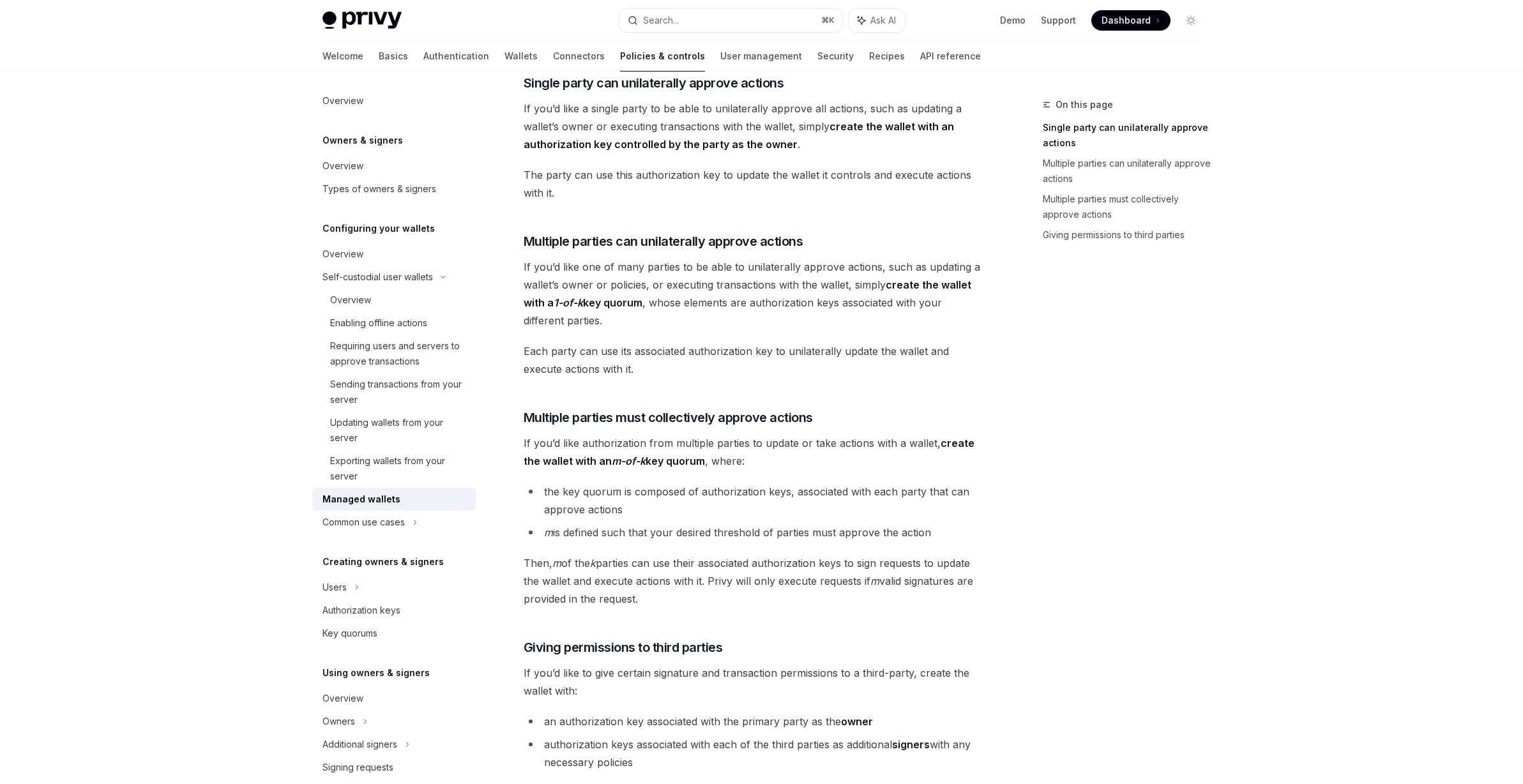
scroll to position [379, 0]
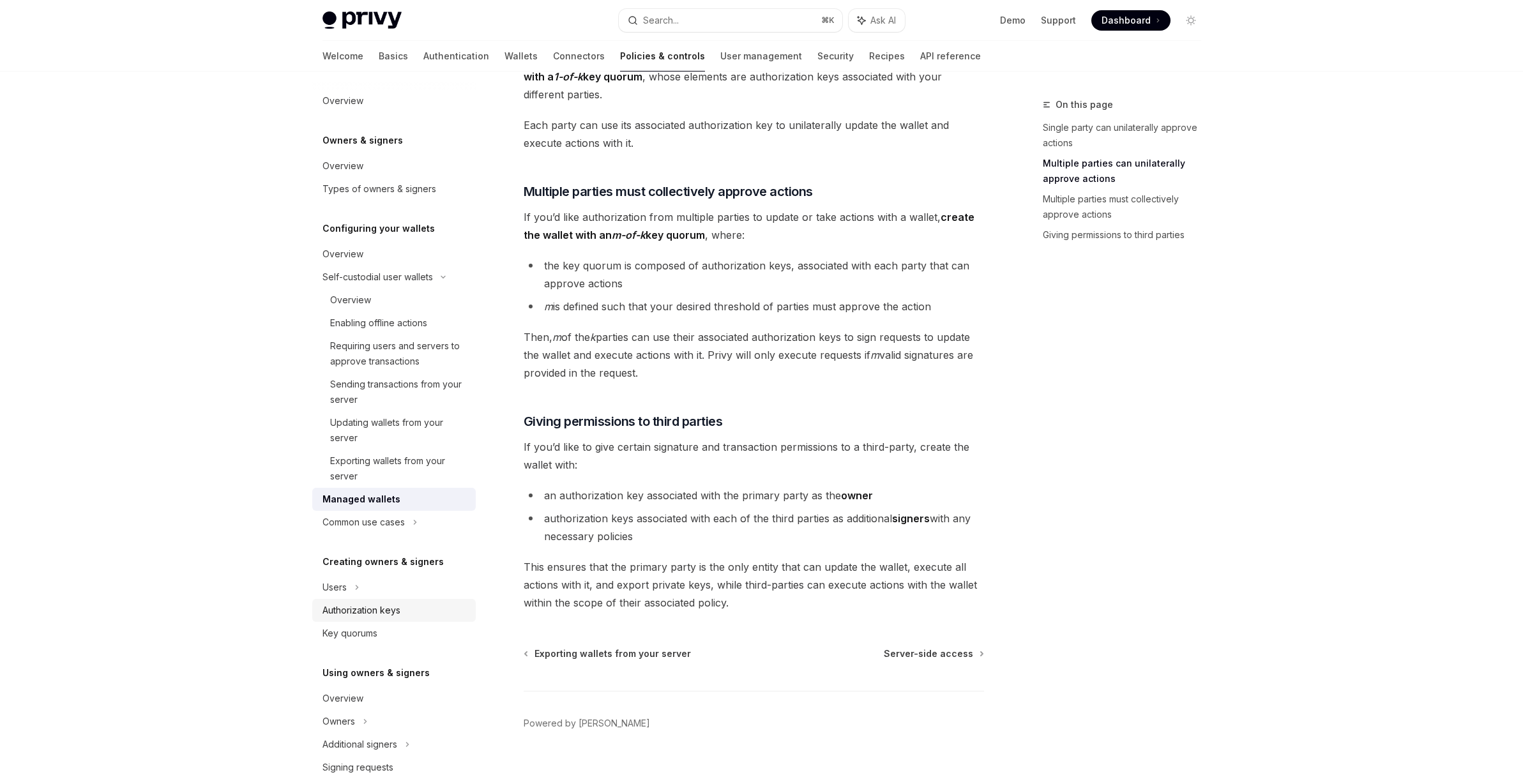
click at [383, 606] on div "Authorization keys" at bounding box center [361, 610] width 78 height 15
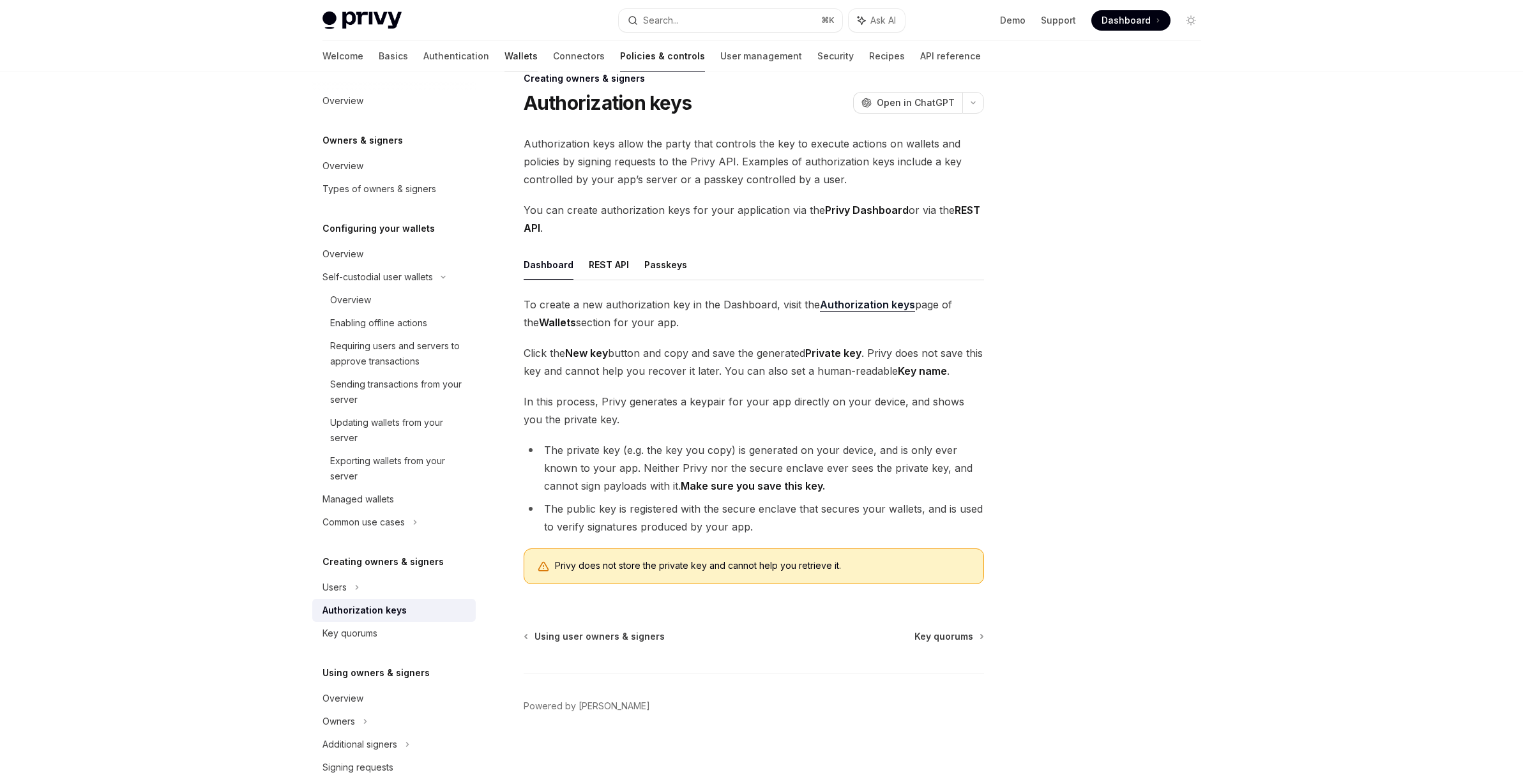
click at [505, 53] on link "Wallets" at bounding box center [521, 56] width 33 height 31
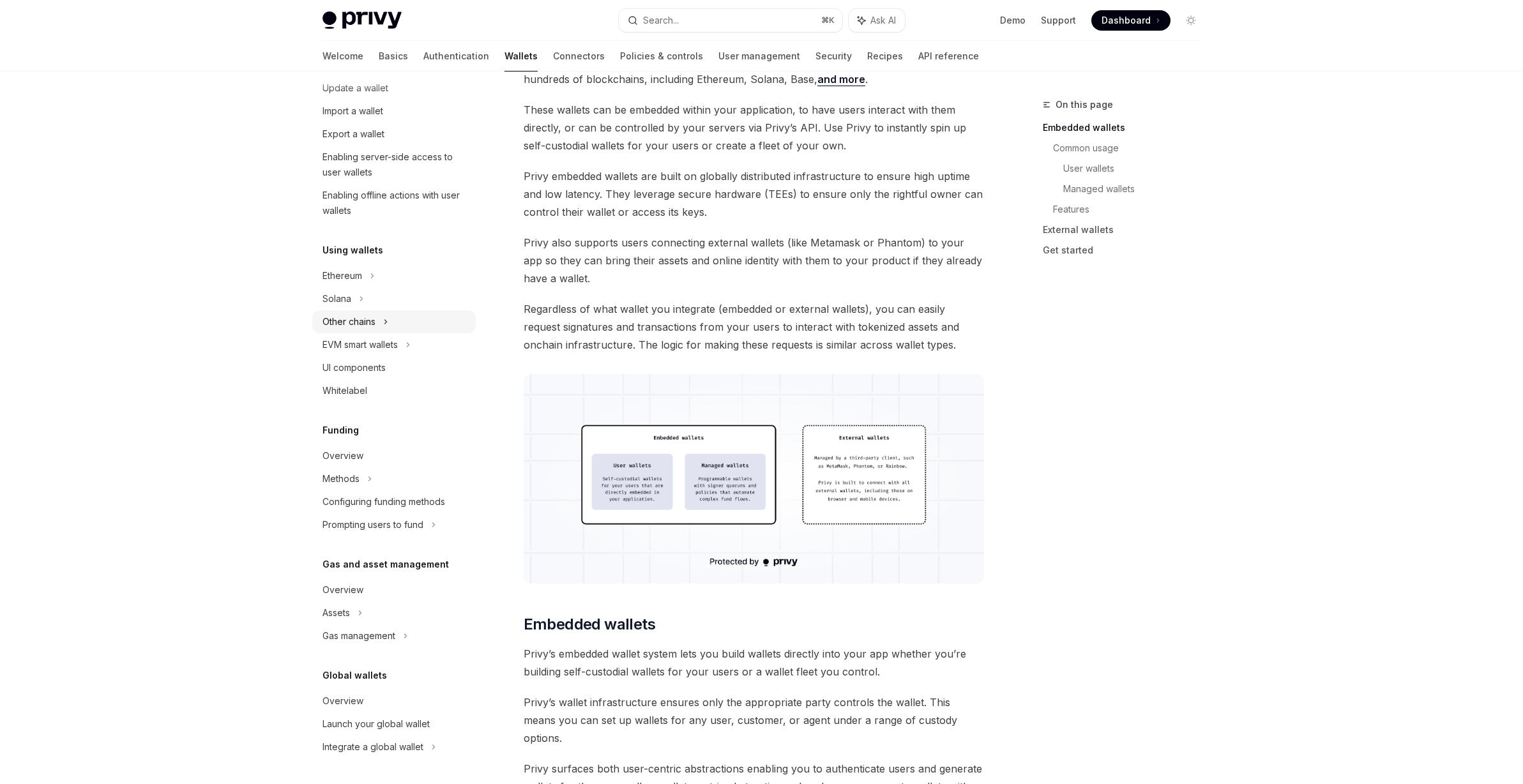
scroll to position [276, 0]
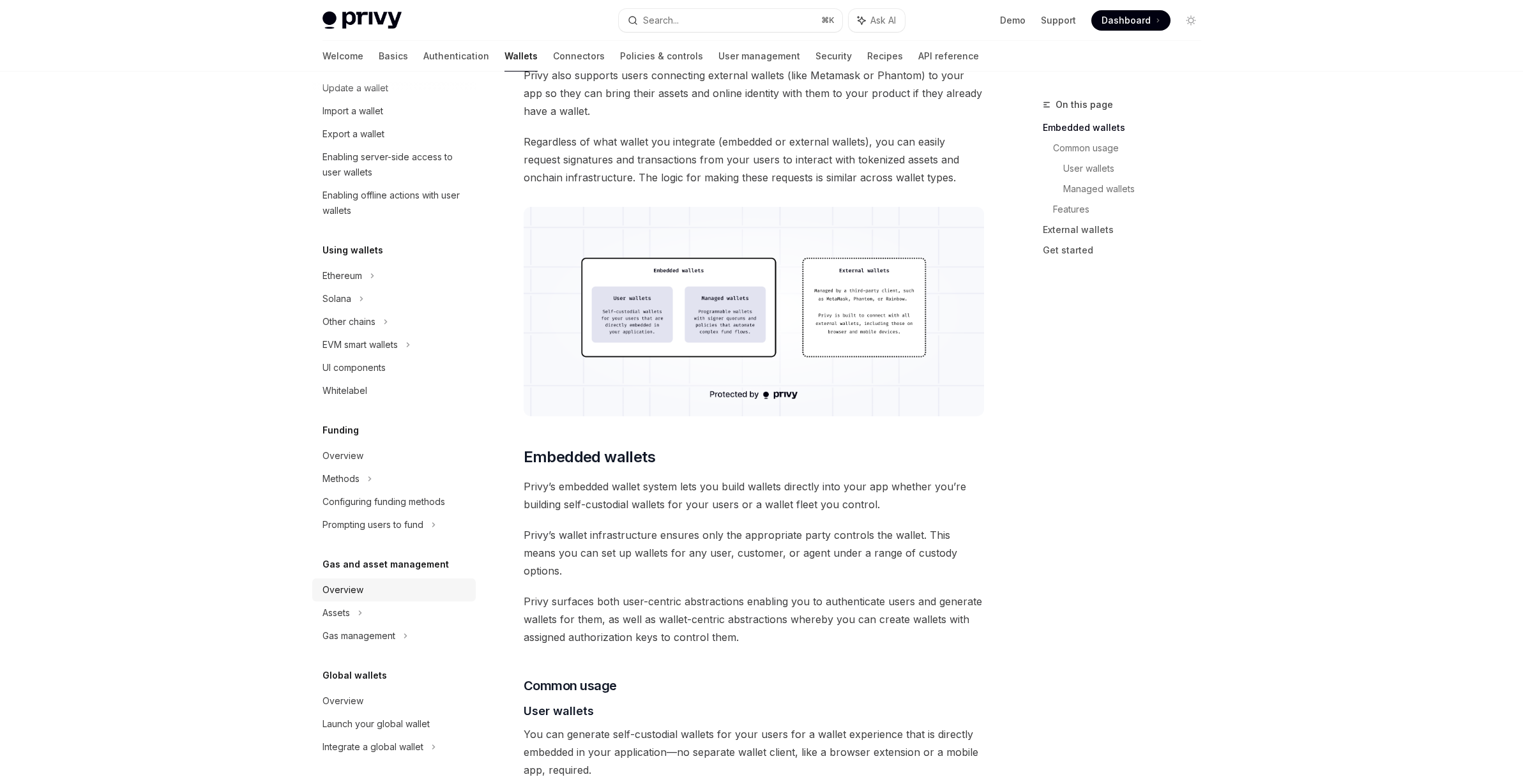
click at [359, 585] on div "Overview" at bounding box center [343, 590] width 41 height 15
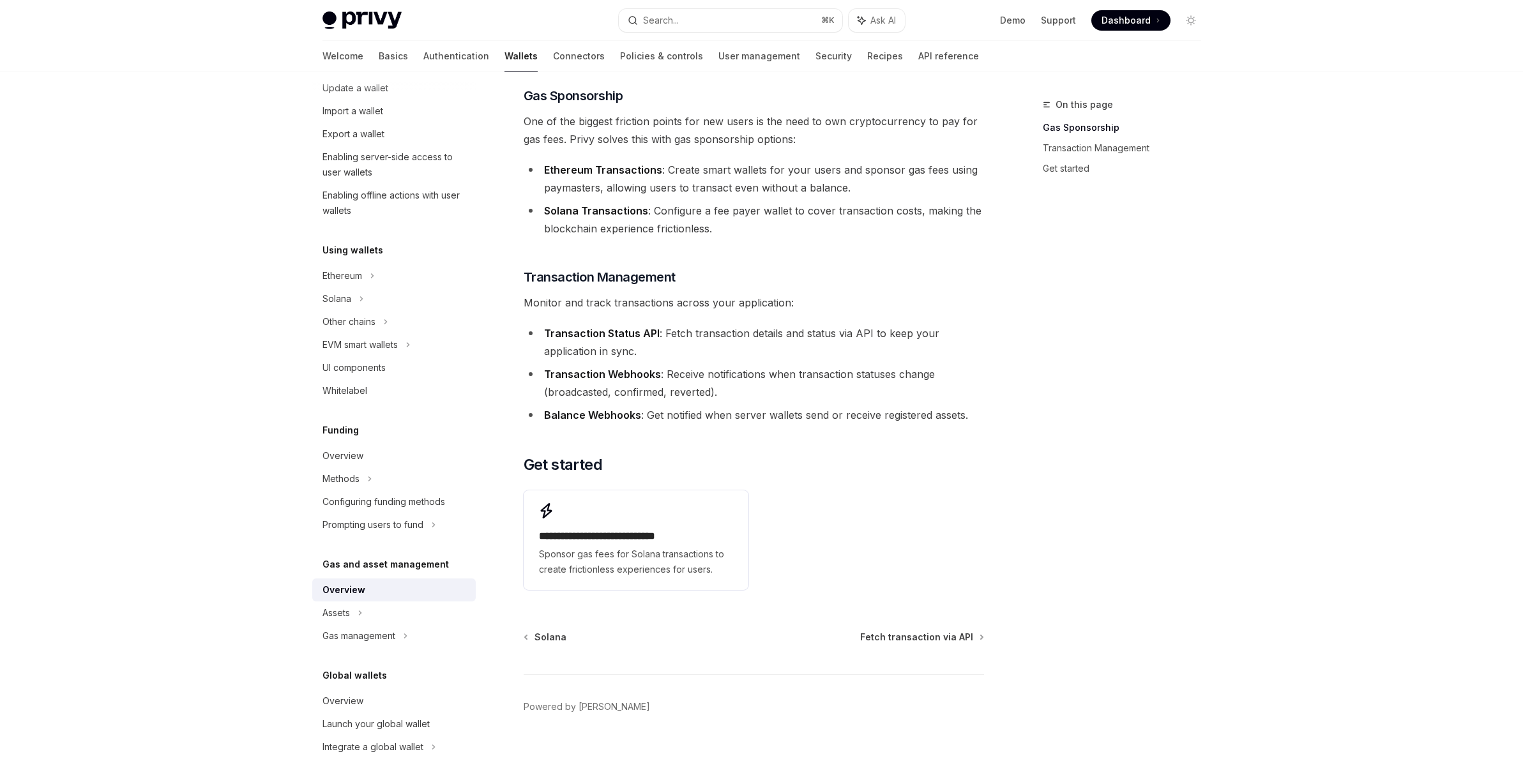
scroll to position [141, 0]
click at [397, 723] on div "Launch your global wallet" at bounding box center [376, 724] width 107 height 15
type textarea "*"
